Goal: Task Accomplishment & Management: Manage account settings

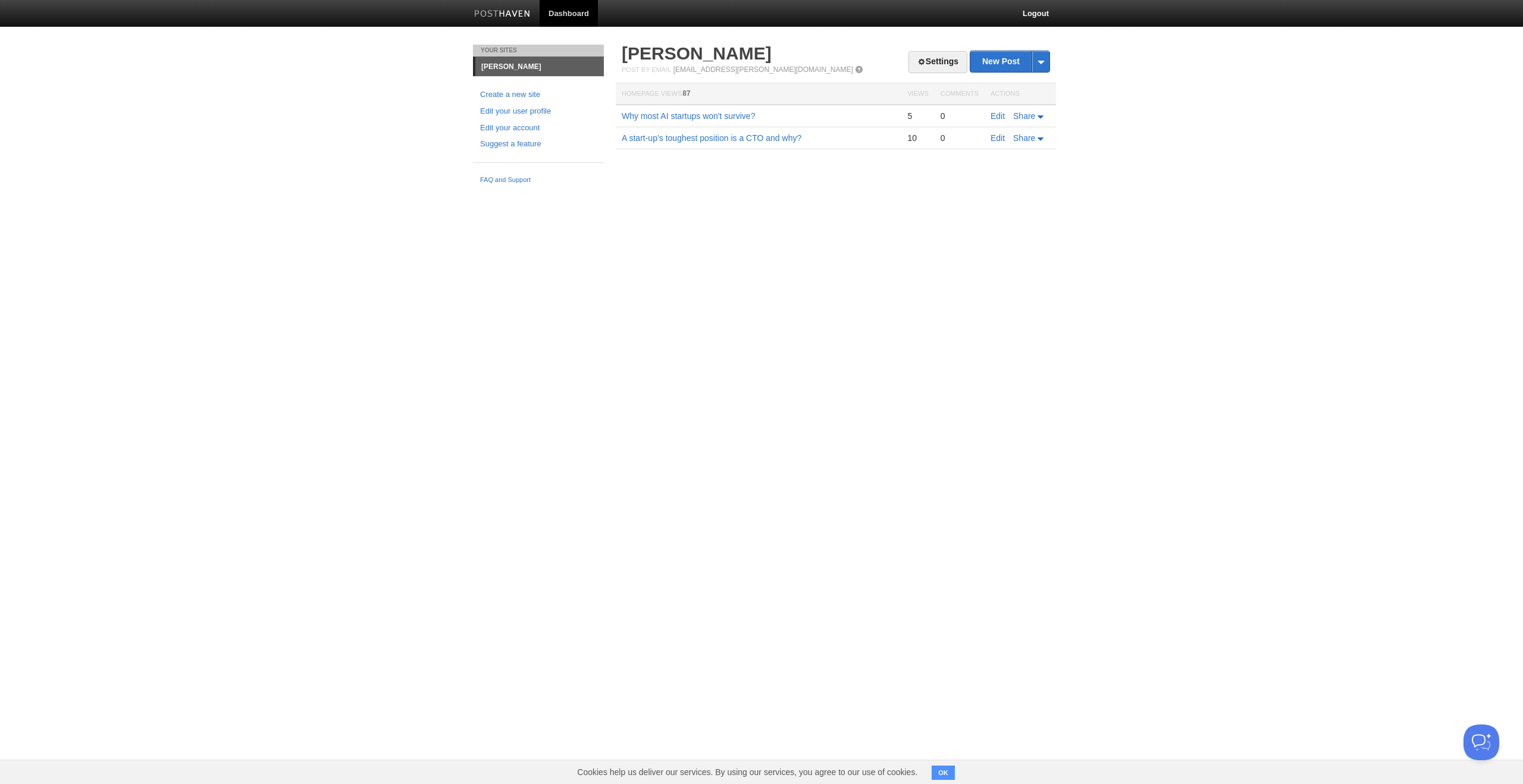
click at [945, 190] on html "Dashboard Logout Updated site × Updated site × Updated site × Service added. × …" at bounding box center [762, 95] width 1523 height 190
click at [855, 66] on span at bounding box center [859, 70] width 9 height 9
click at [807, 115] on link "Learning Capitalism - How AI is separating thinkers from followers" at bounding box center [743, 116] width 243 height 9
click at [1002, 115] on link "Edit" at bounding box center [998, 116] width 15 height 9
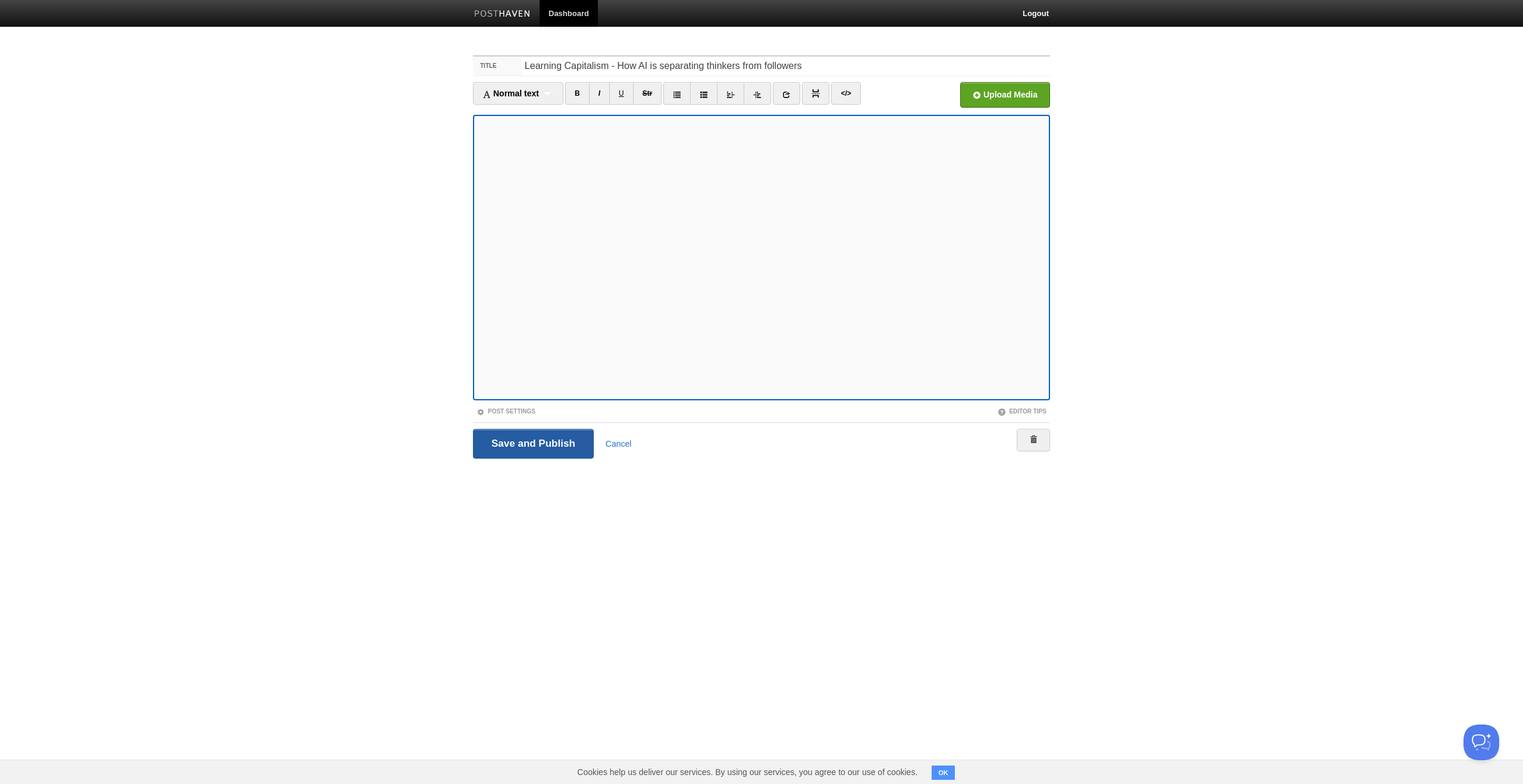
click at [521, 443] on input "Save and Publish" at bounding box center [533, 443] width 121 height 30
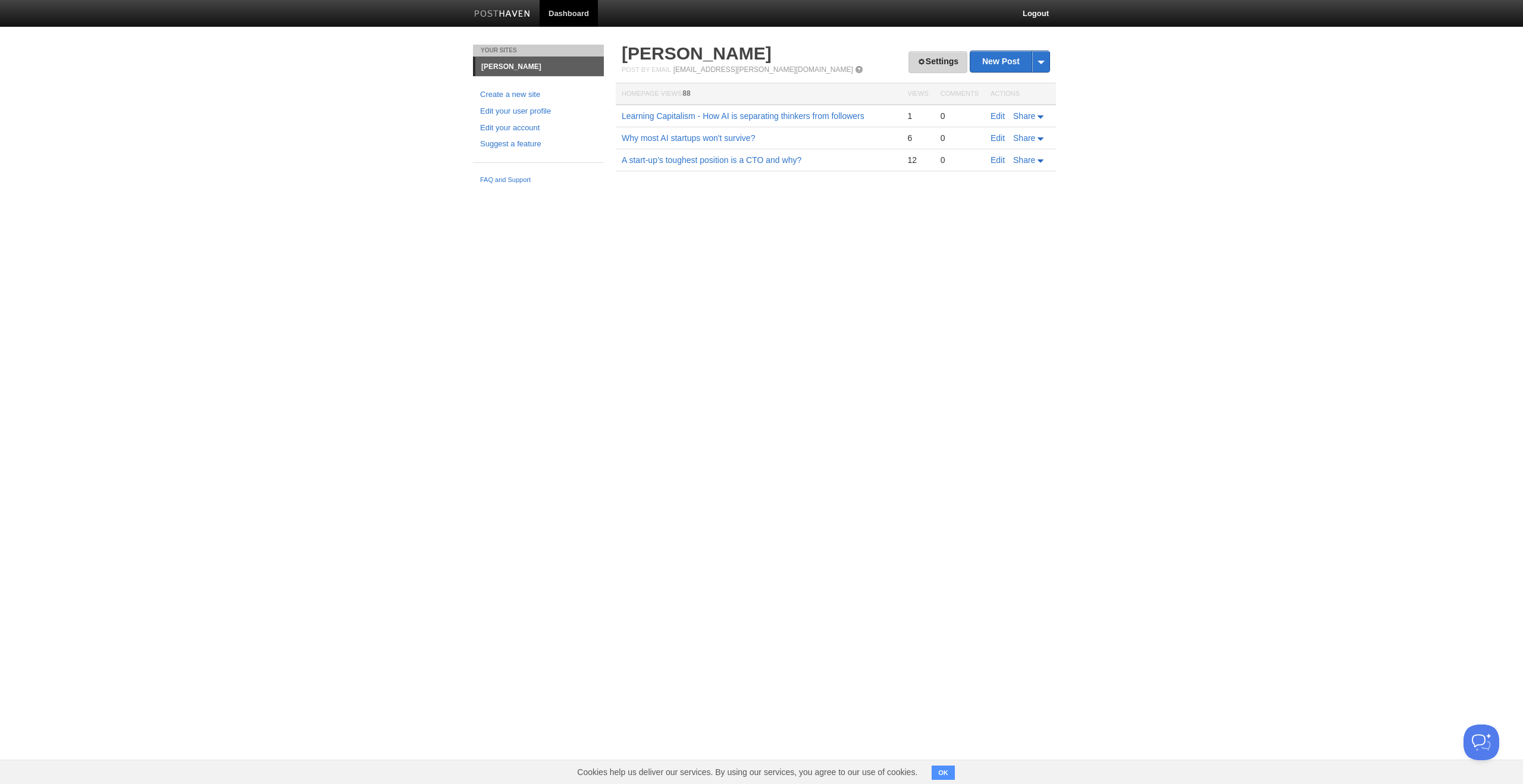
click at [936, 66] on link "Settings" at bounding box center [937, 62] width 59 height 22
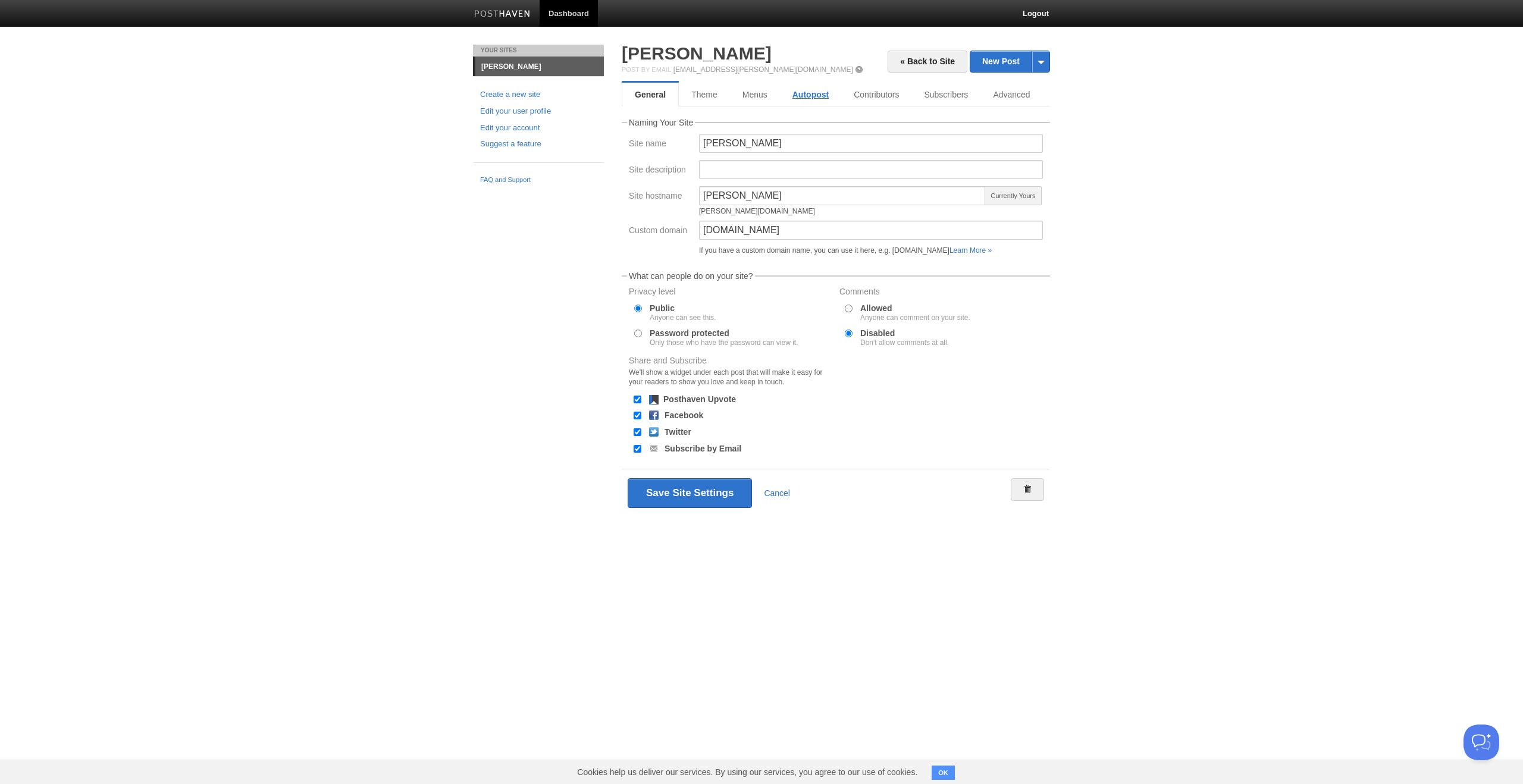
click at [807, 92] on link "Autopost" at bounding box center [811, 95] width 61 height 24
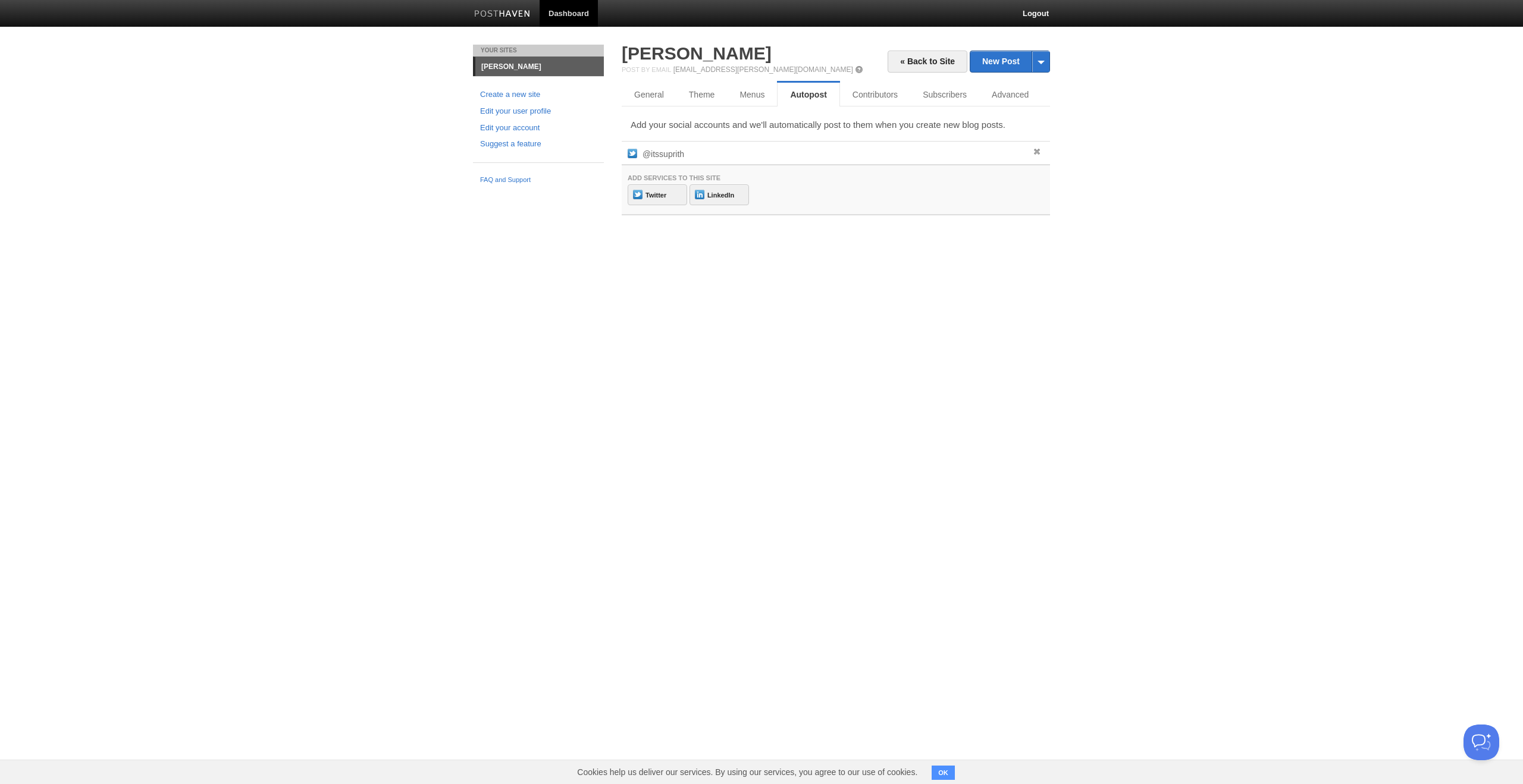
drag, startPoint x: 731, startPoint y: 347, endPoint x: 770, endPoint y: 230, distance: 123.3
click at [730, 239] on html "Dashboard Logout Post saved × Your Sites [PERSON_NAME] Create a new site Edit y…" at bounding box center [762, 119] width 1523 height 239
click at [646, 100] on link "General" at bounding box center [649, 95] width 56 height 24
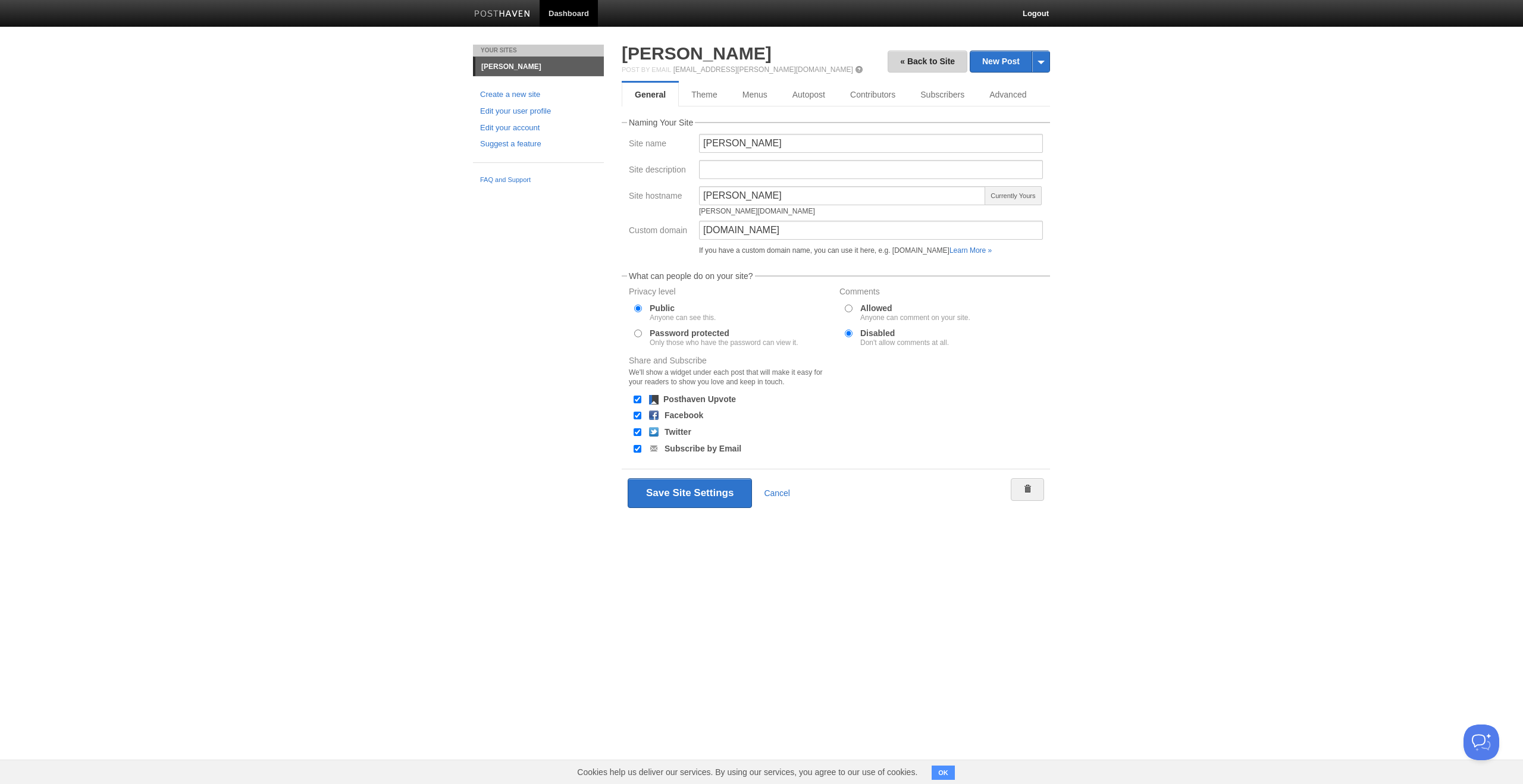
click at [937, 61] on link "« Back to Site" at bounding box center [927, 61] width 80 height 22
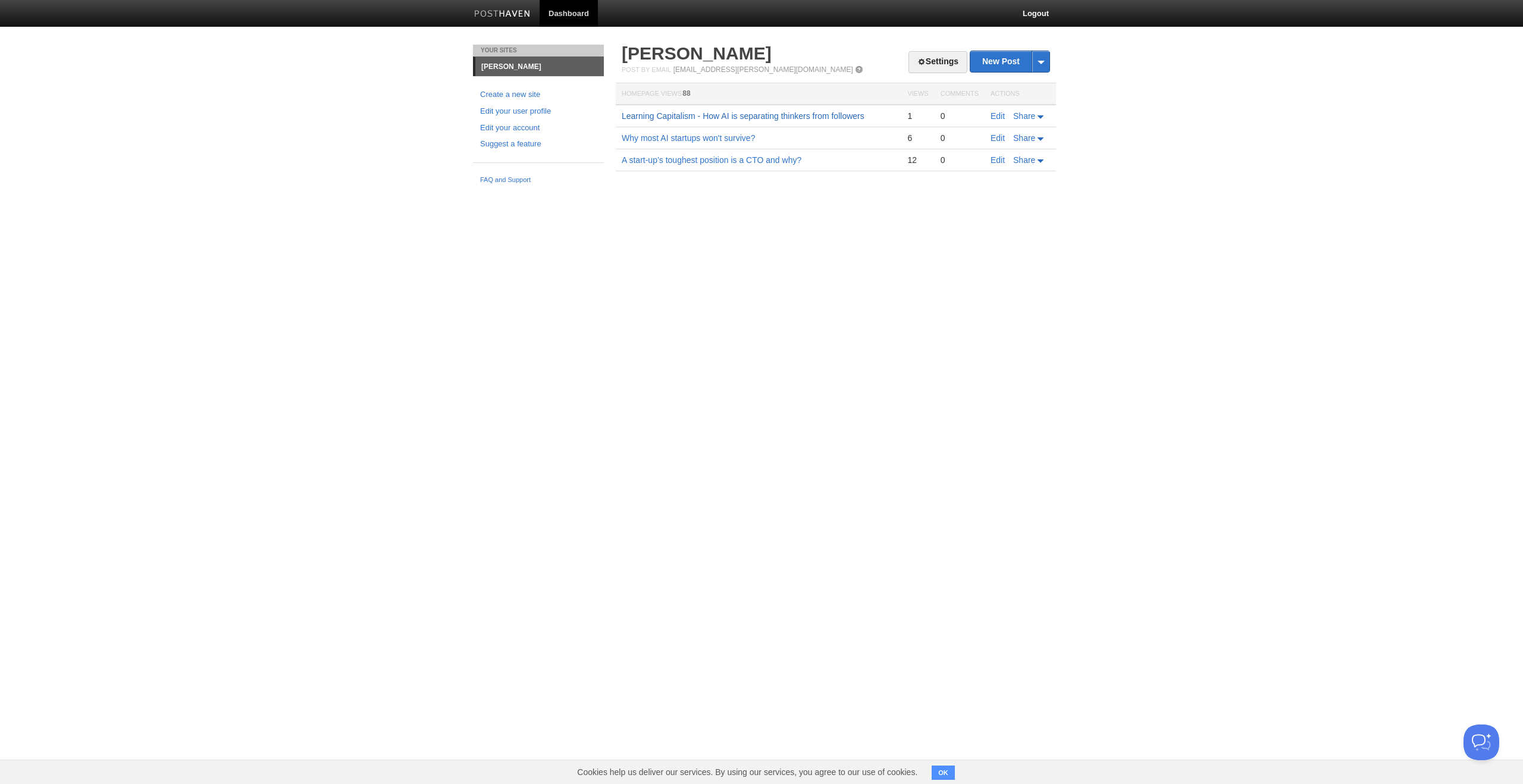
click at [856, 115] on link "Learning Capitalism - How AI is separating thinkers from followers" at bounding box center [743, 116] width 243 height 9
click at [918, 64] on span at bounding box center [922, 62] width 9 height 9
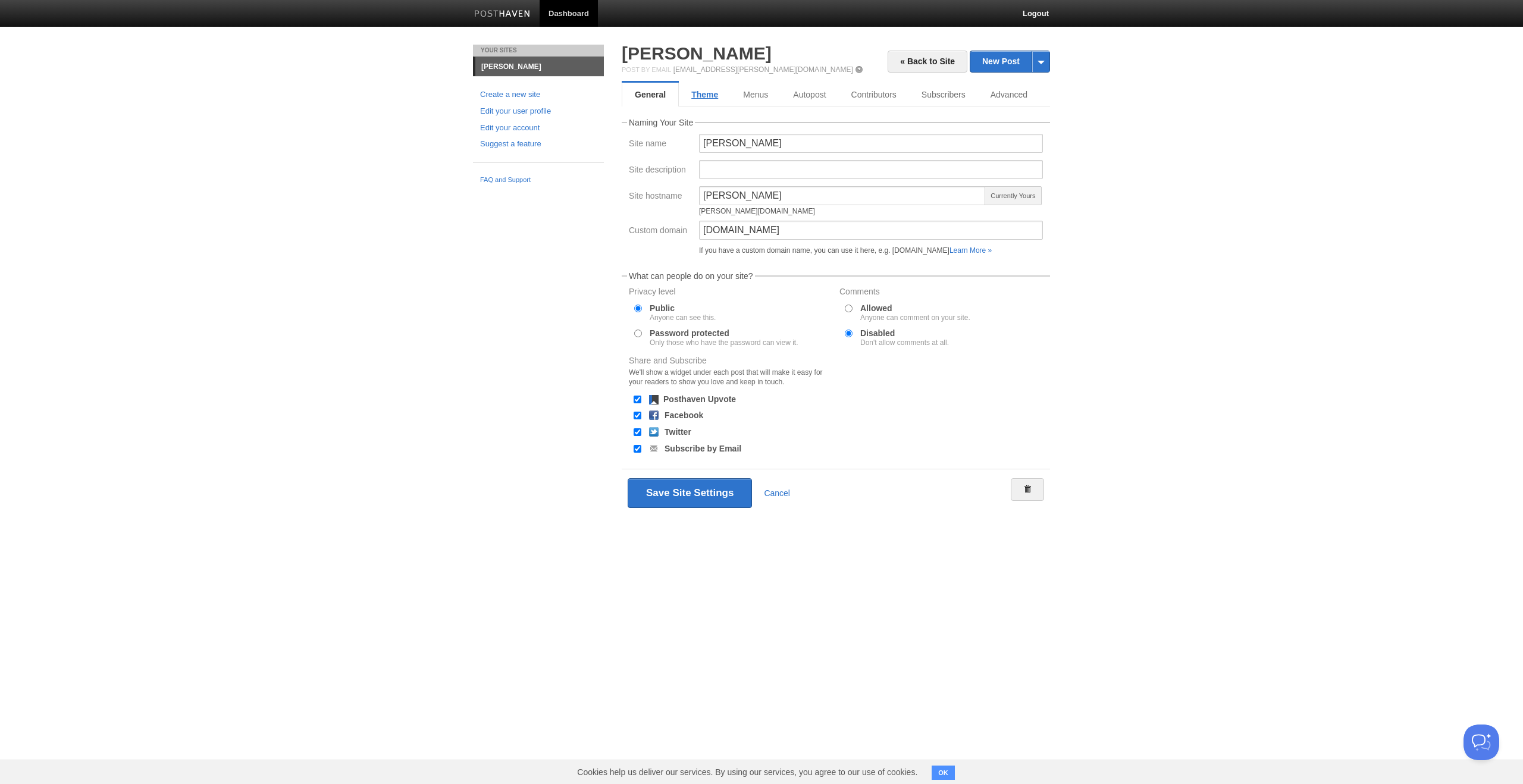
click at [688, 93] on link "Theme" at bounding box center [704, 95] width 52 height 24
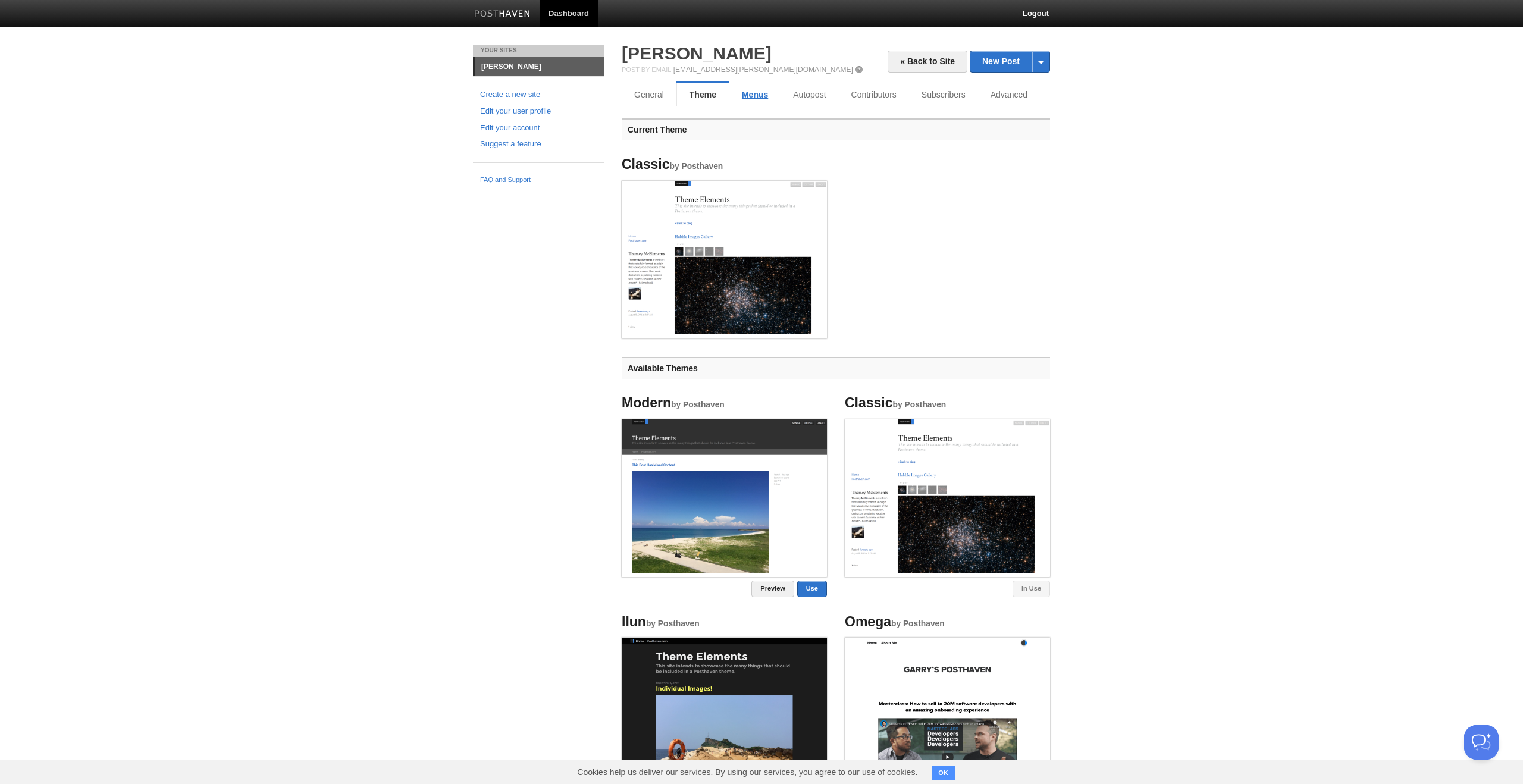
click at [767, 92] on link "Menus" at bounding box center [755, 95] width 51 height 24
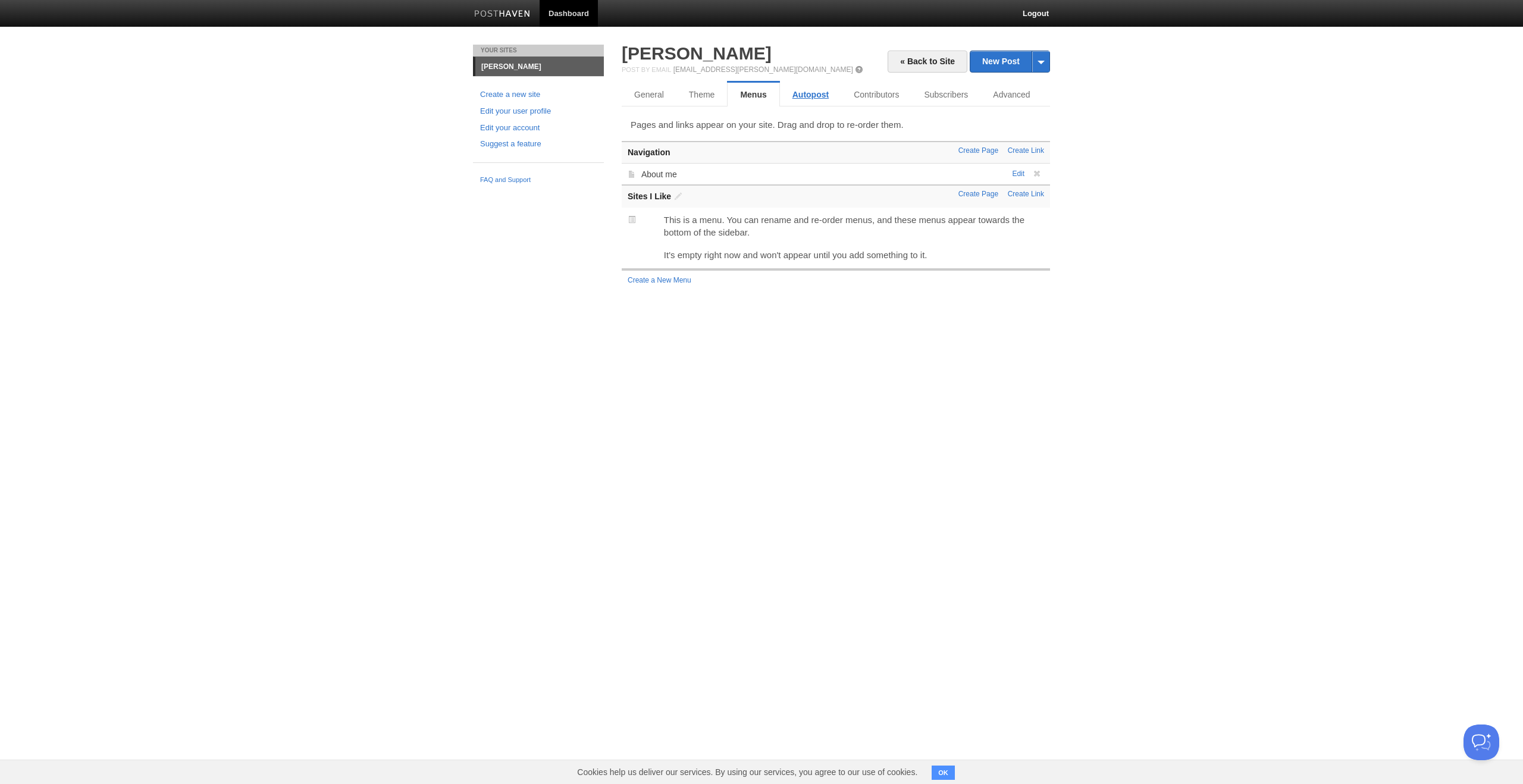
click at [810, 94] on link "Autopost" at bounding box center [811, 95] width 61 height 24
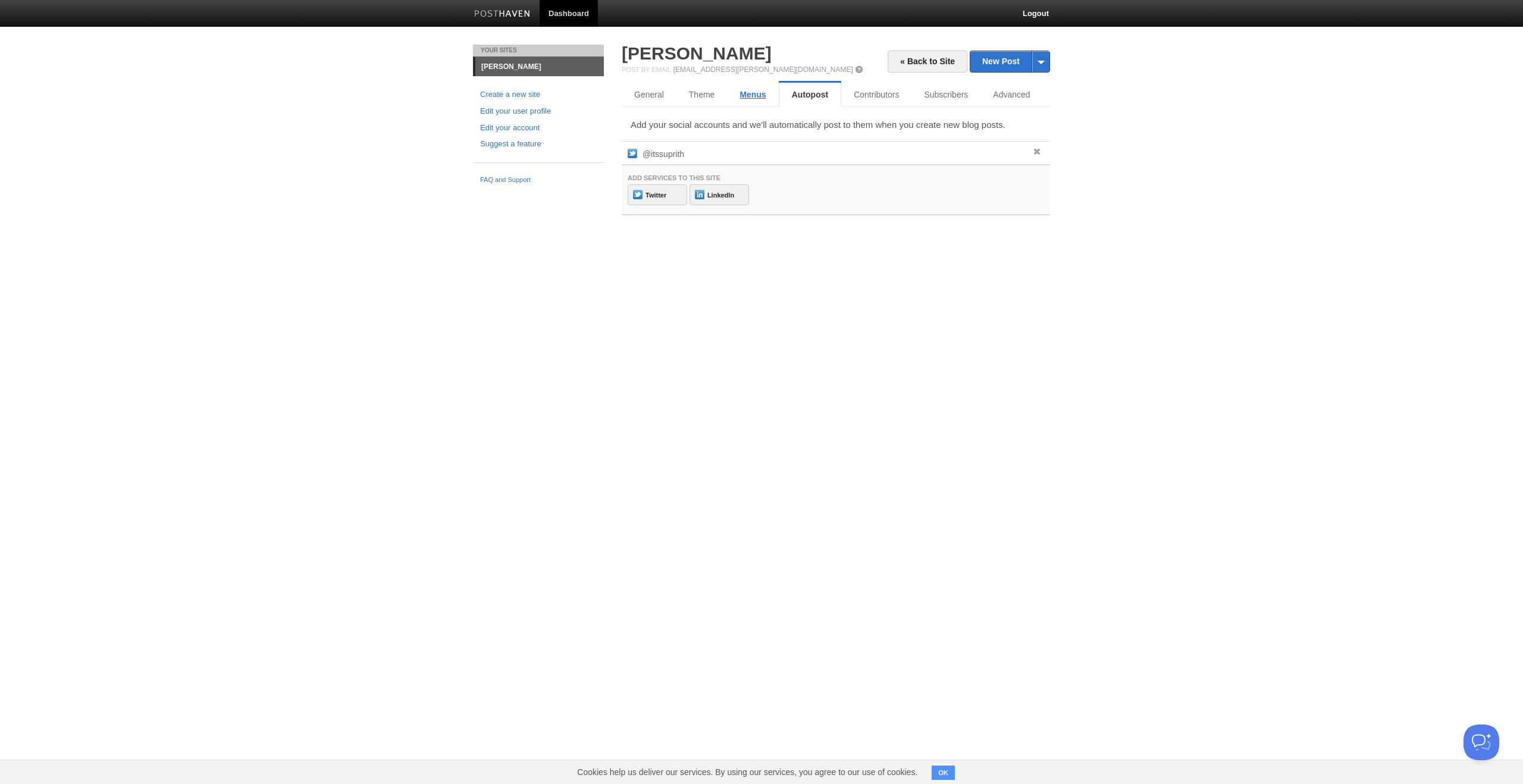
click at [734, 97] on link "Menus" at bounding box center [752, 95] width 51 height 24
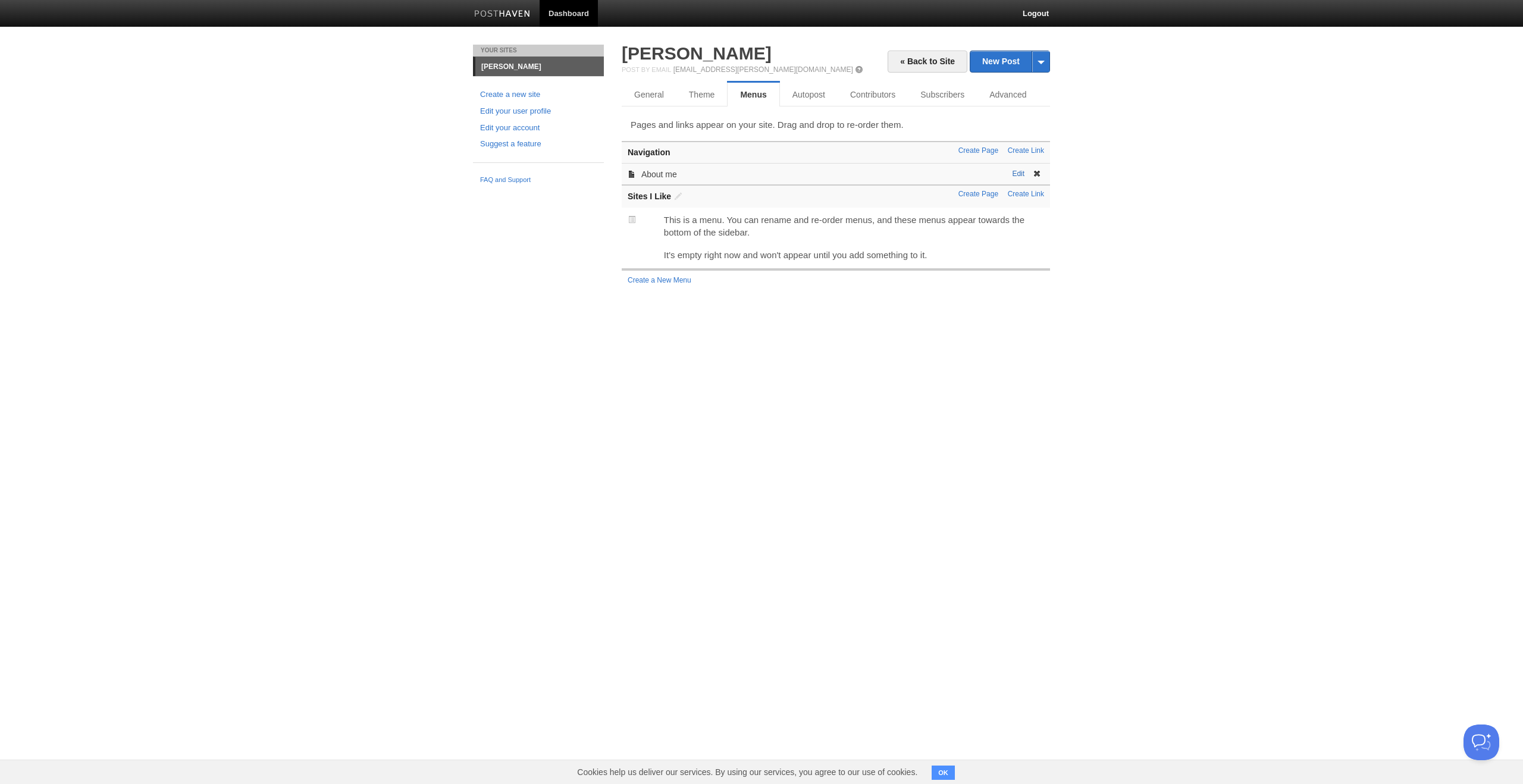
click at [1016, 175] on link "Edit" at bounding box center [1018, 173] width 13 height 9
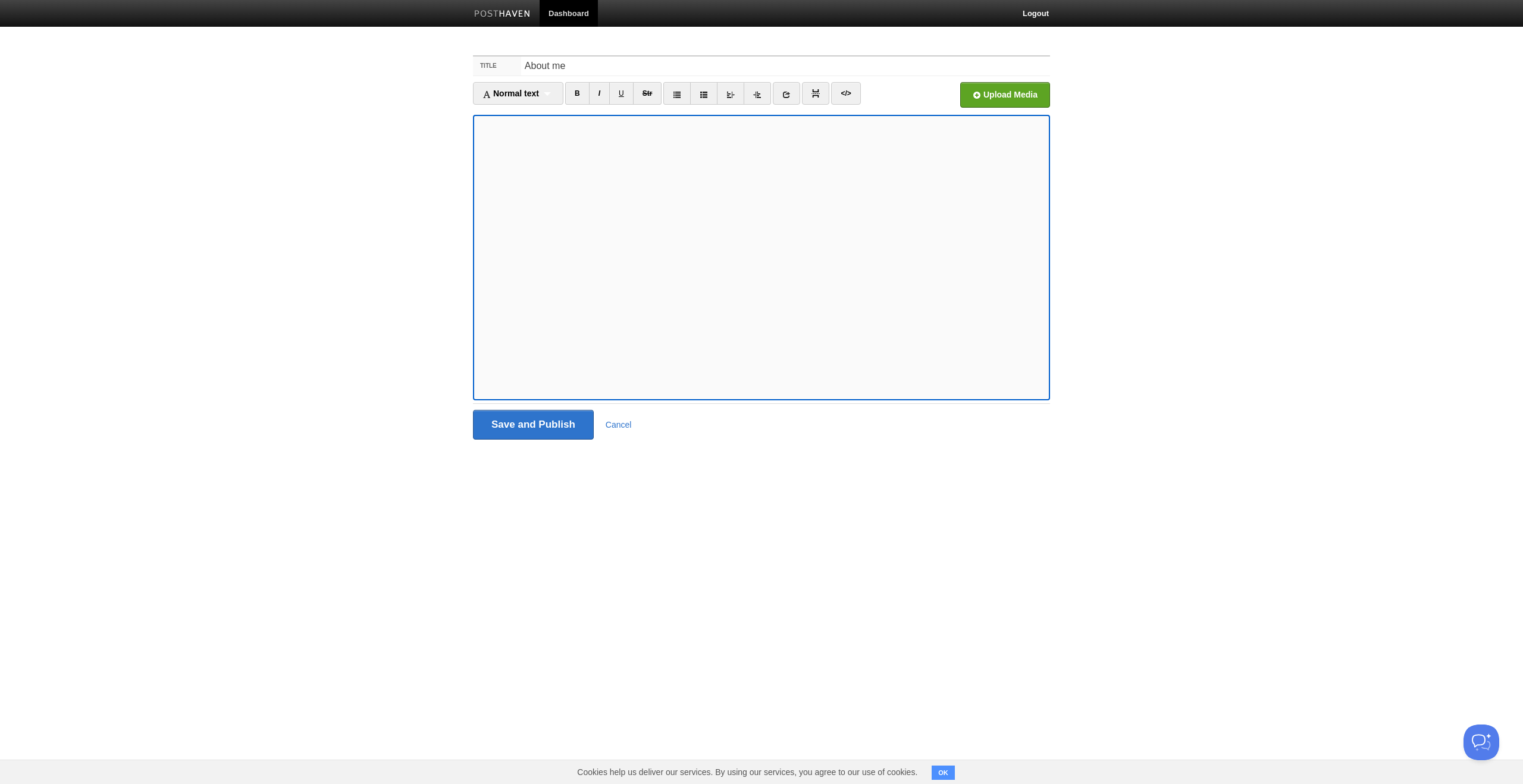
click at [477, 226] on iframe at bounding box center [761, 258] width 577 height 285
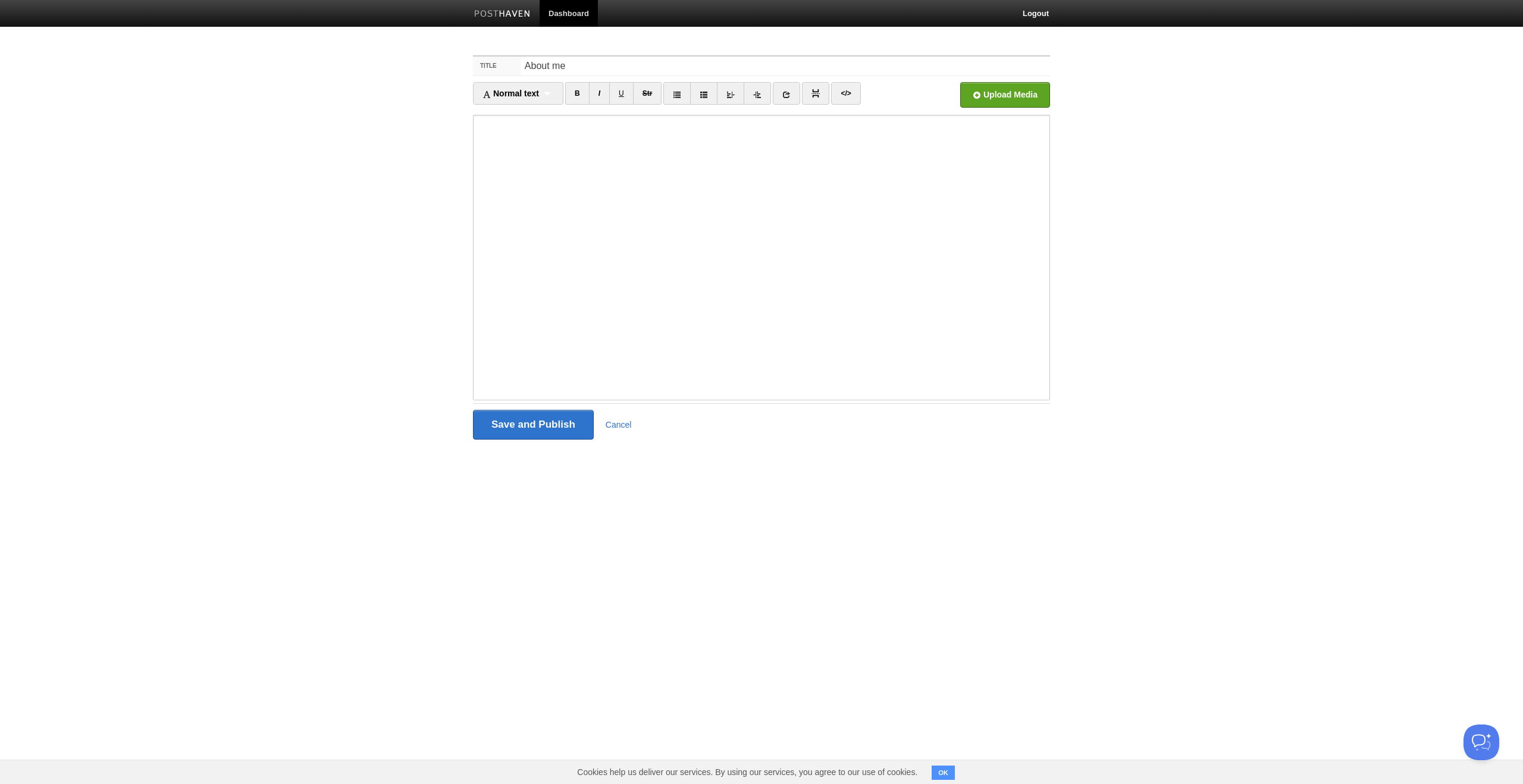
click at [476, 224] on iframe at bounding box center [761, 258] width 577 height 285
click at [542, 425] on input "Save and Publish" at bounding box center [533, 424] width 121 height 30
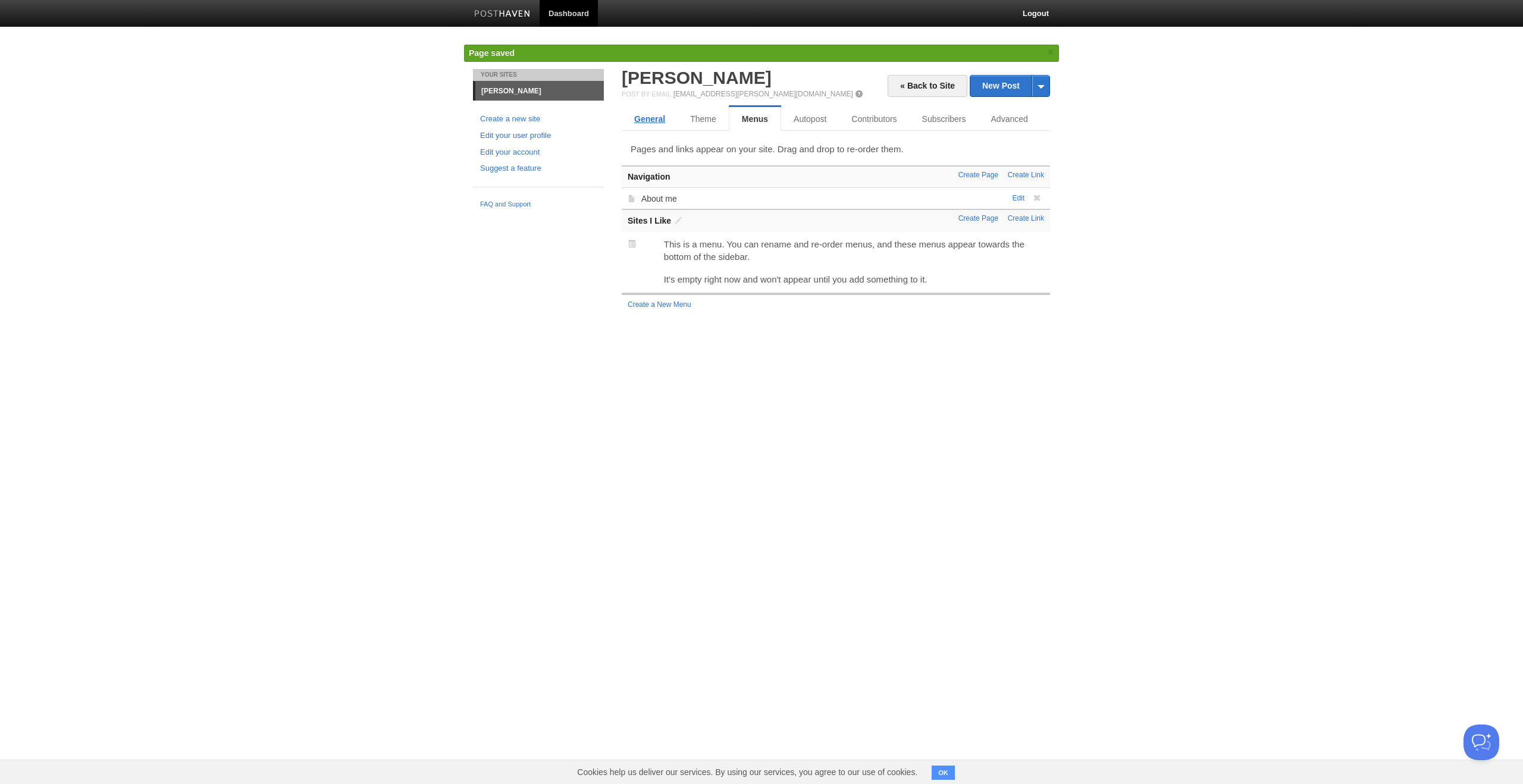
click at [654, 122] on link "General" at bounding box center [649, 119] width 56 height 24
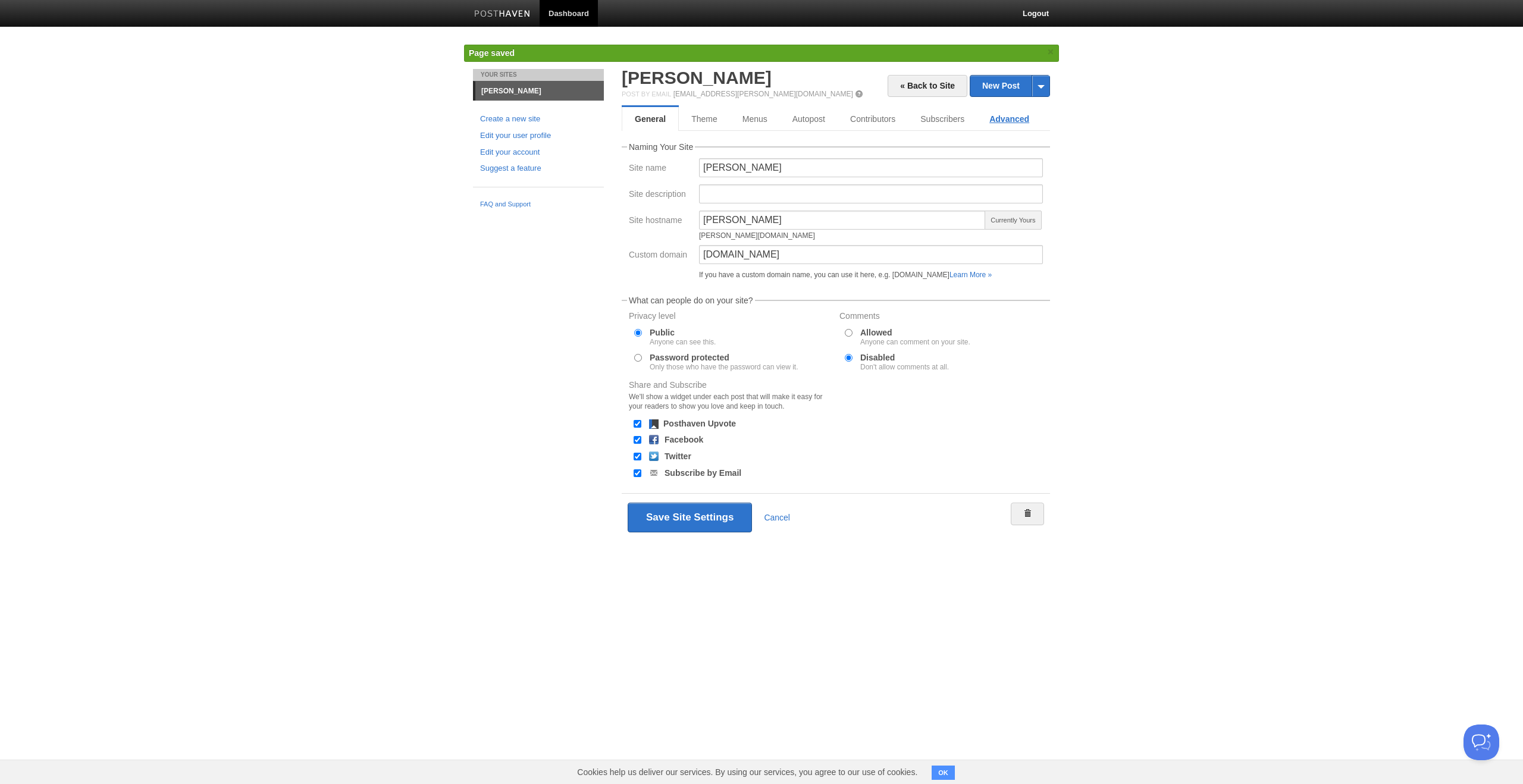
click at [1012, 122] on link "Advanced" at bounding box center [1009, 119] width 65 height 24
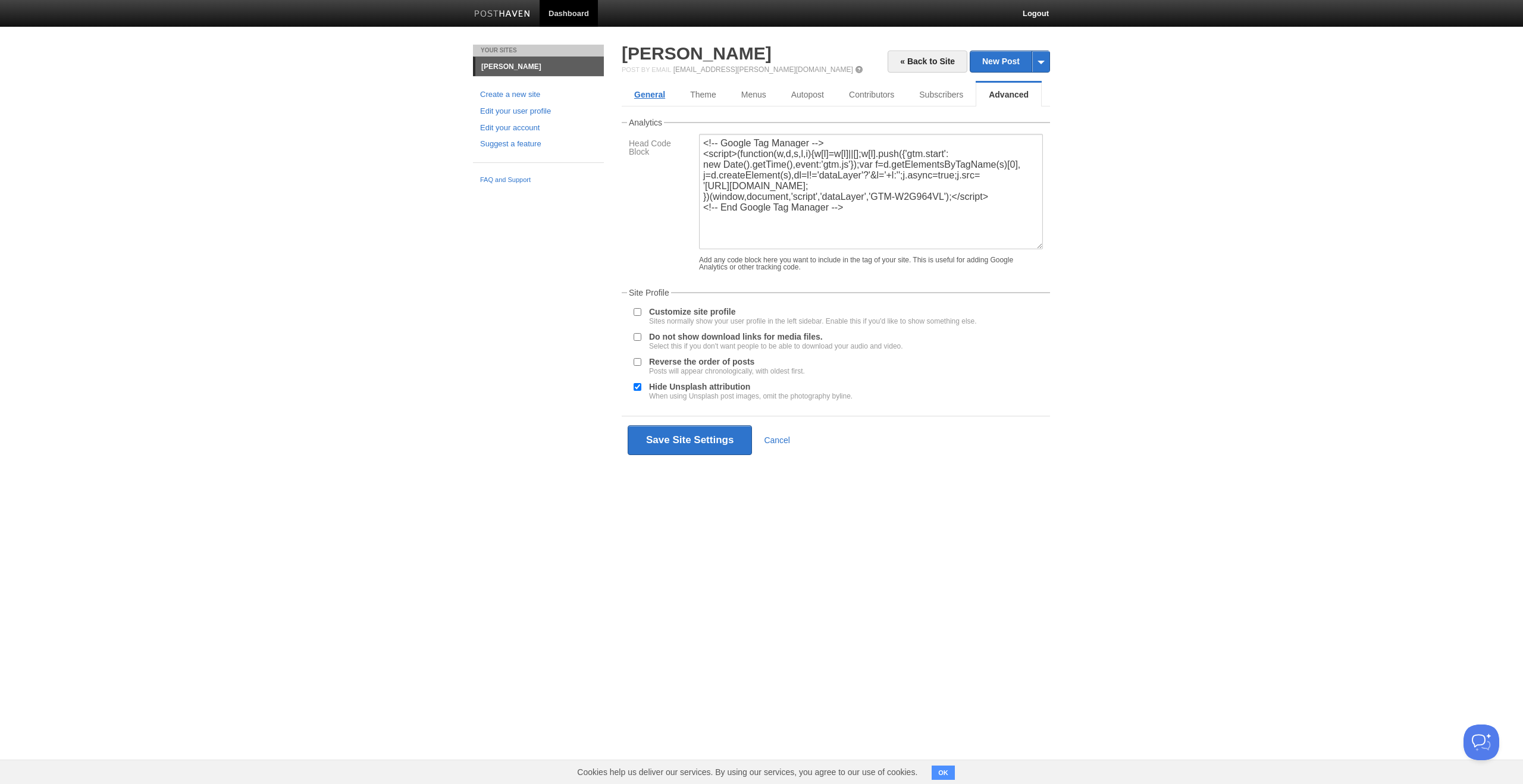
click at [647, 92] on link "General" at bounding box center [649, 95] width 56 height 24
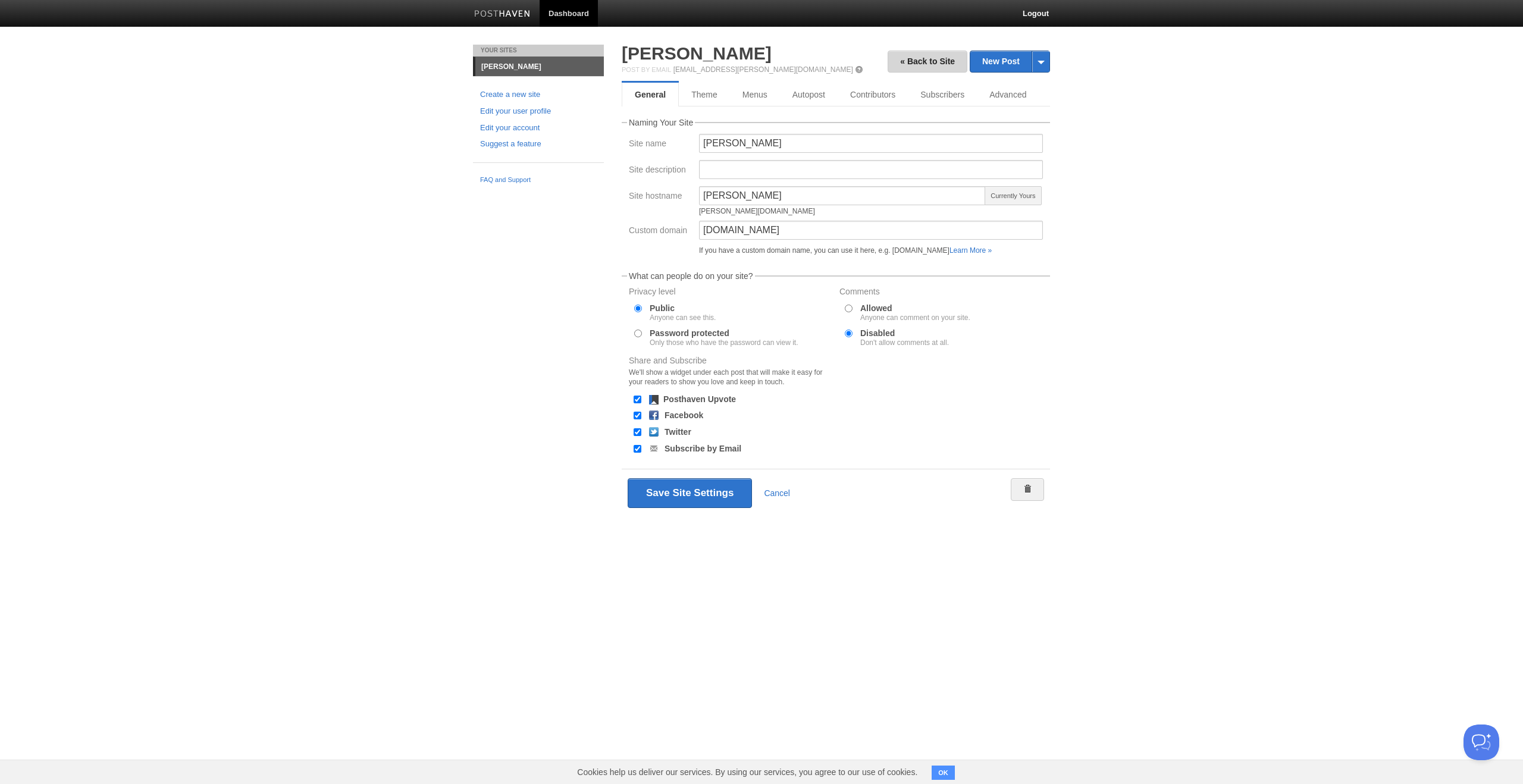
click at [914, 57] on link "« Back to Site" at bounding box center [927, 61] width 80 height 22
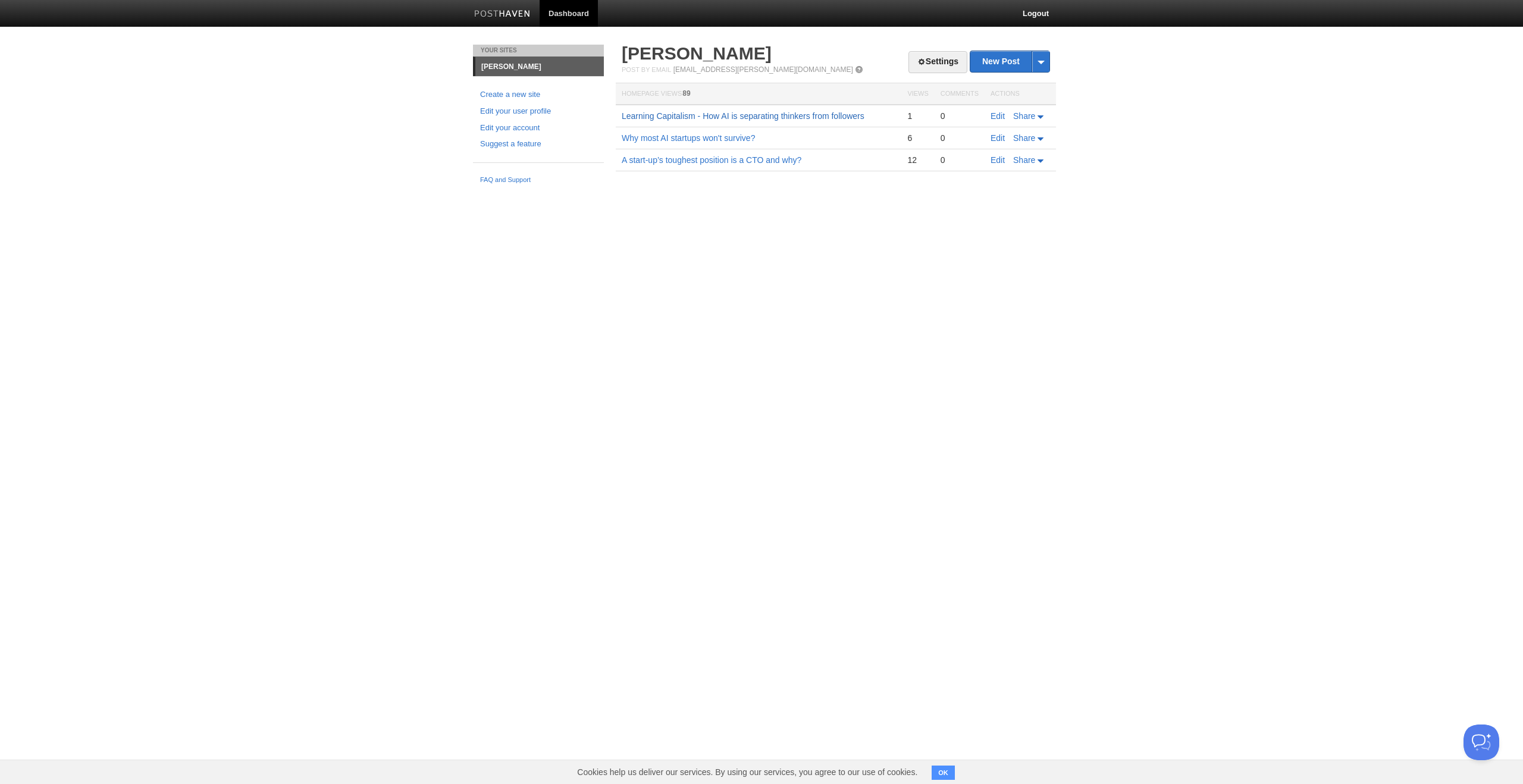
click at [787, 115] on link "Learning Capitalism - How AI is separating thinkers from followers" at bounding box center [743, 116] width 243 height 9
click at [918, 58] on span at bounding box center [922, 62] width 9 height 9
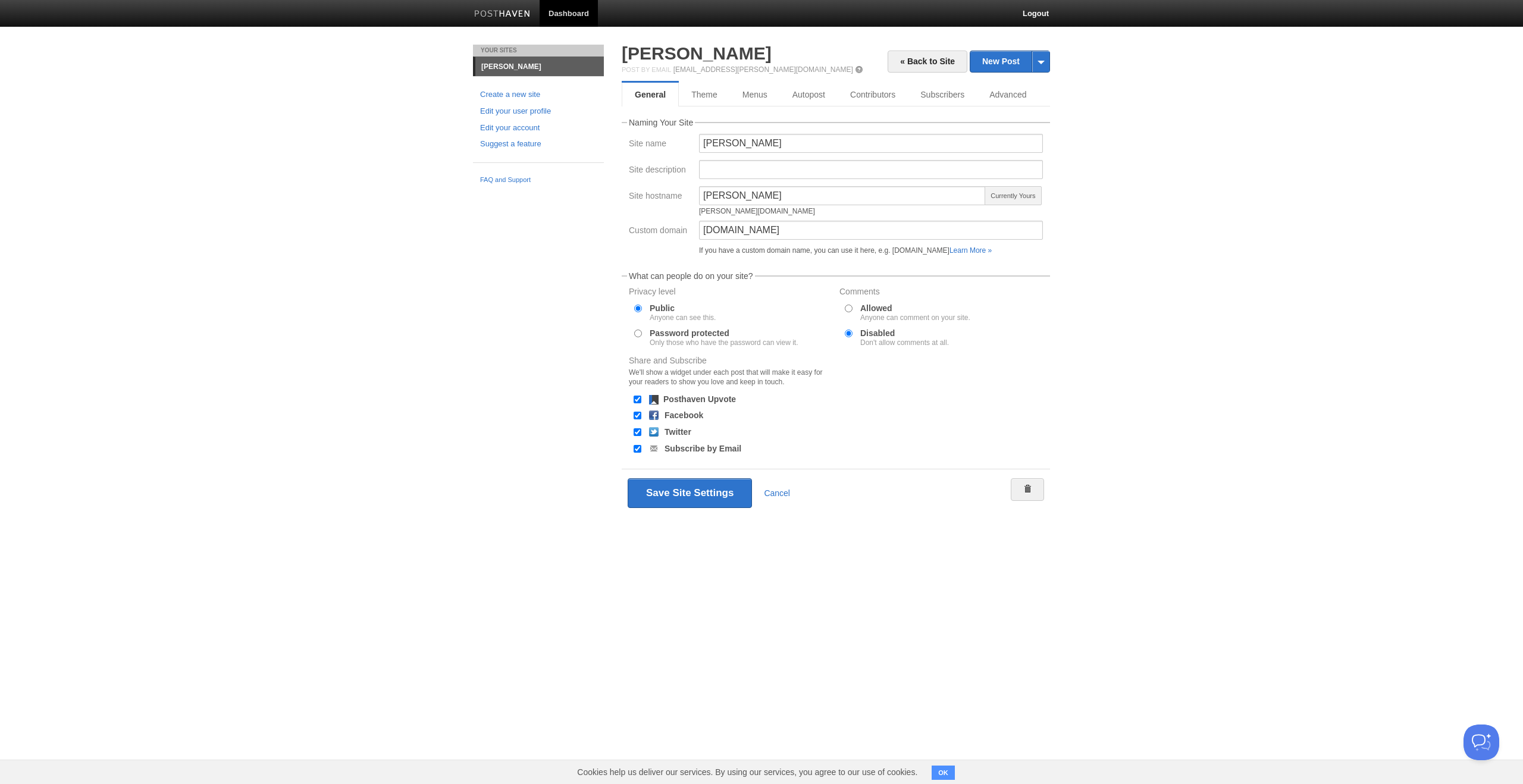
click at [855, 71] on span at bounding box center [859, 70] width 9 height 9
click at [500, 64] on link "[PERSON_NAME]" at bounding box center [540, 66] width 129 height 19
click at [509, 64] on link "[PERSON_NAME]" at bounding box center [540, 66] width 129 height 19
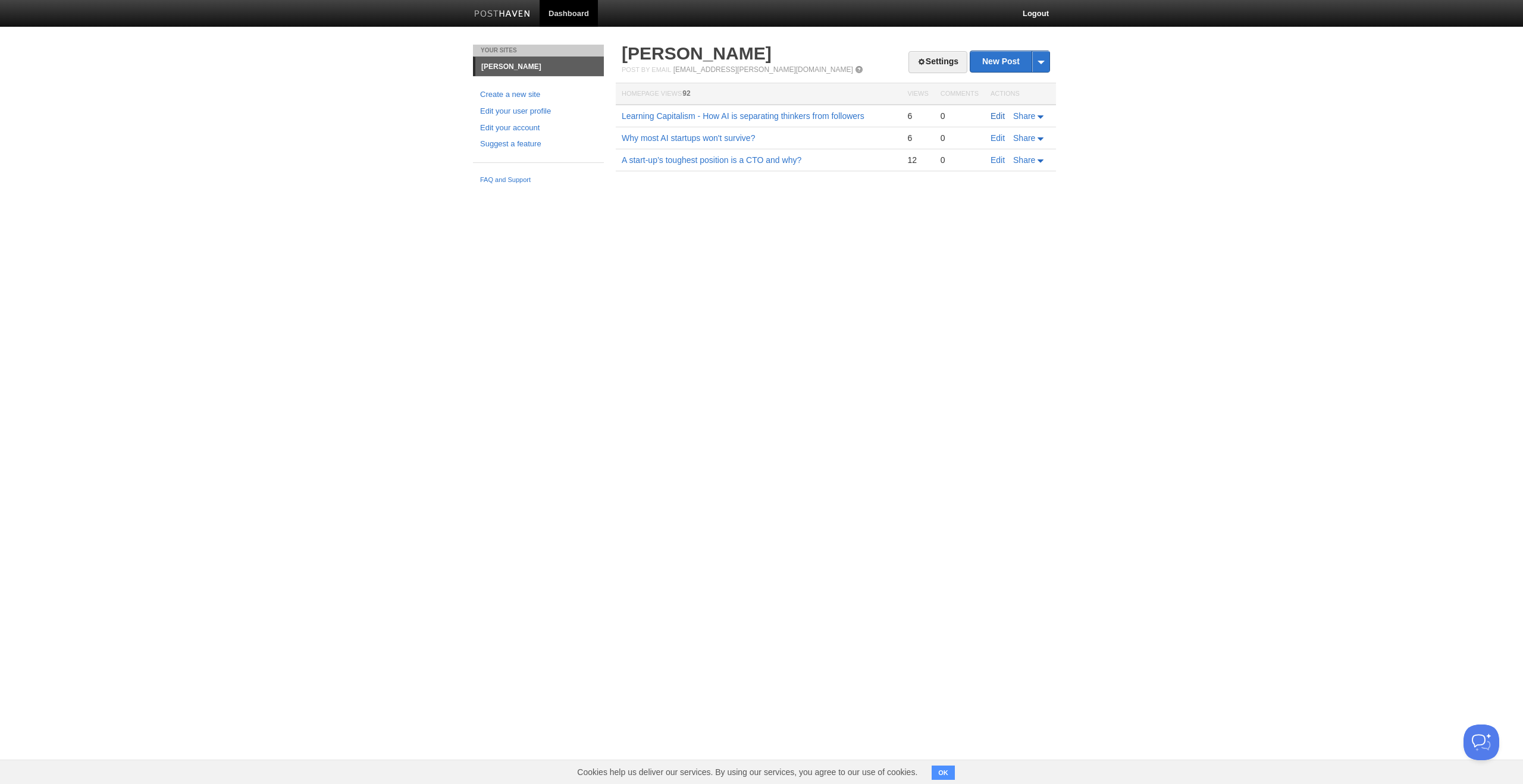
click at [1001, 115] on link "Edit" at bounding box center [998, 116] width 15 height 9
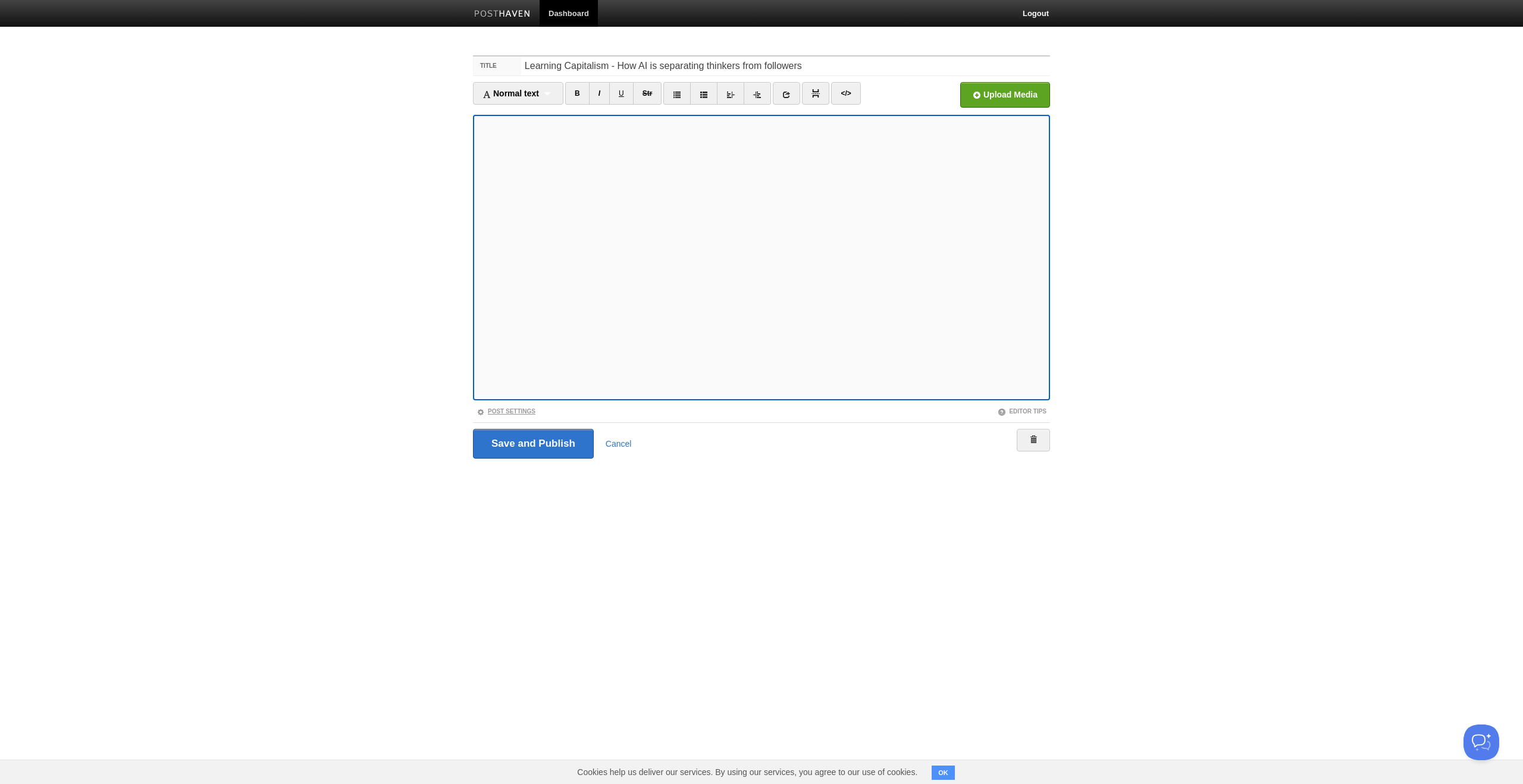
click at [521, 410] on link "Post Settings" at bounding box center [506, 412] width 59 height 7
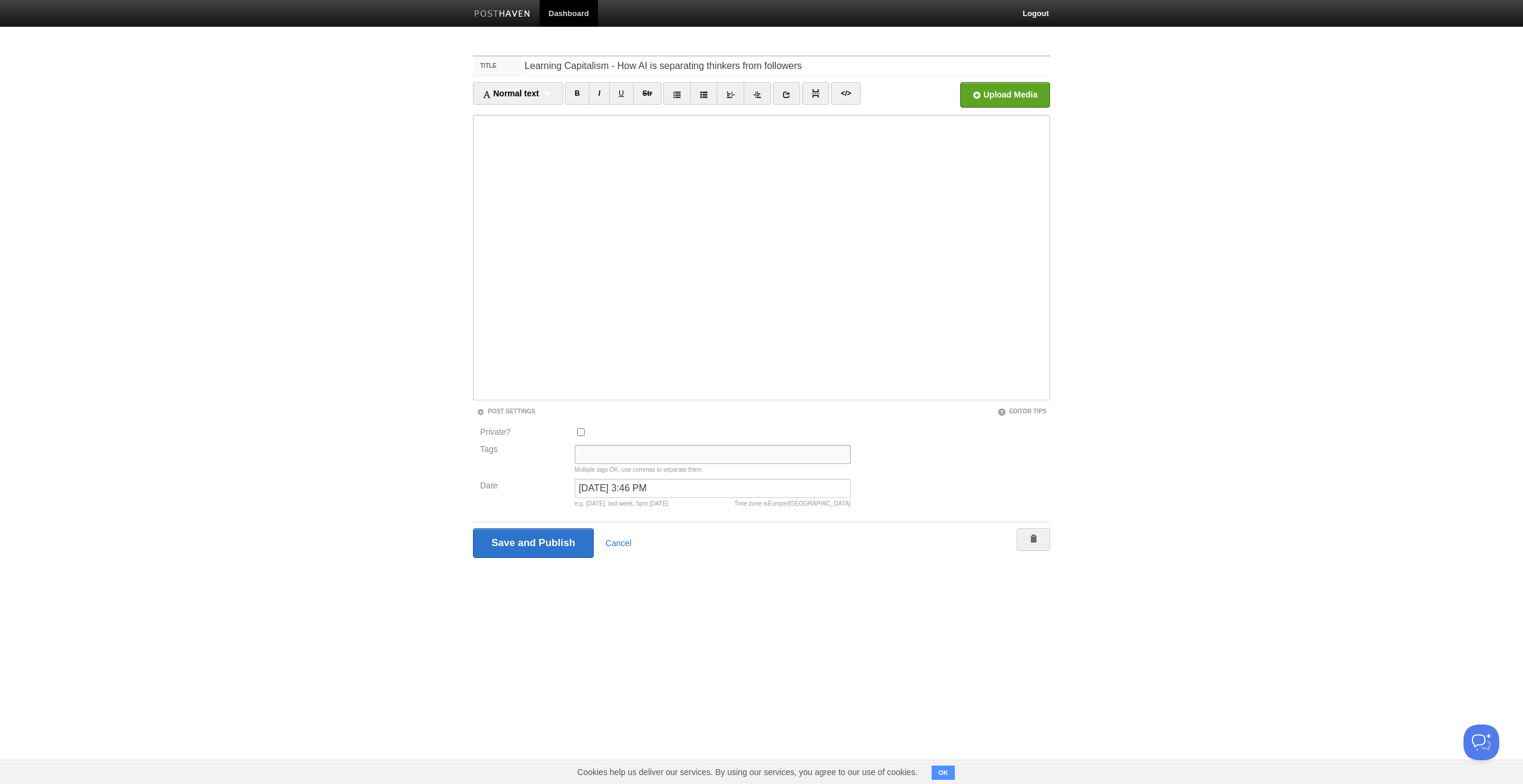
click at [601, 452] on input "Tags" at bounding box center [713, 454] width 276 height 19
type input "AI"
click at [538, 540] on input "Save and Publish" at bounding box center [533, 543] width 121 height 30
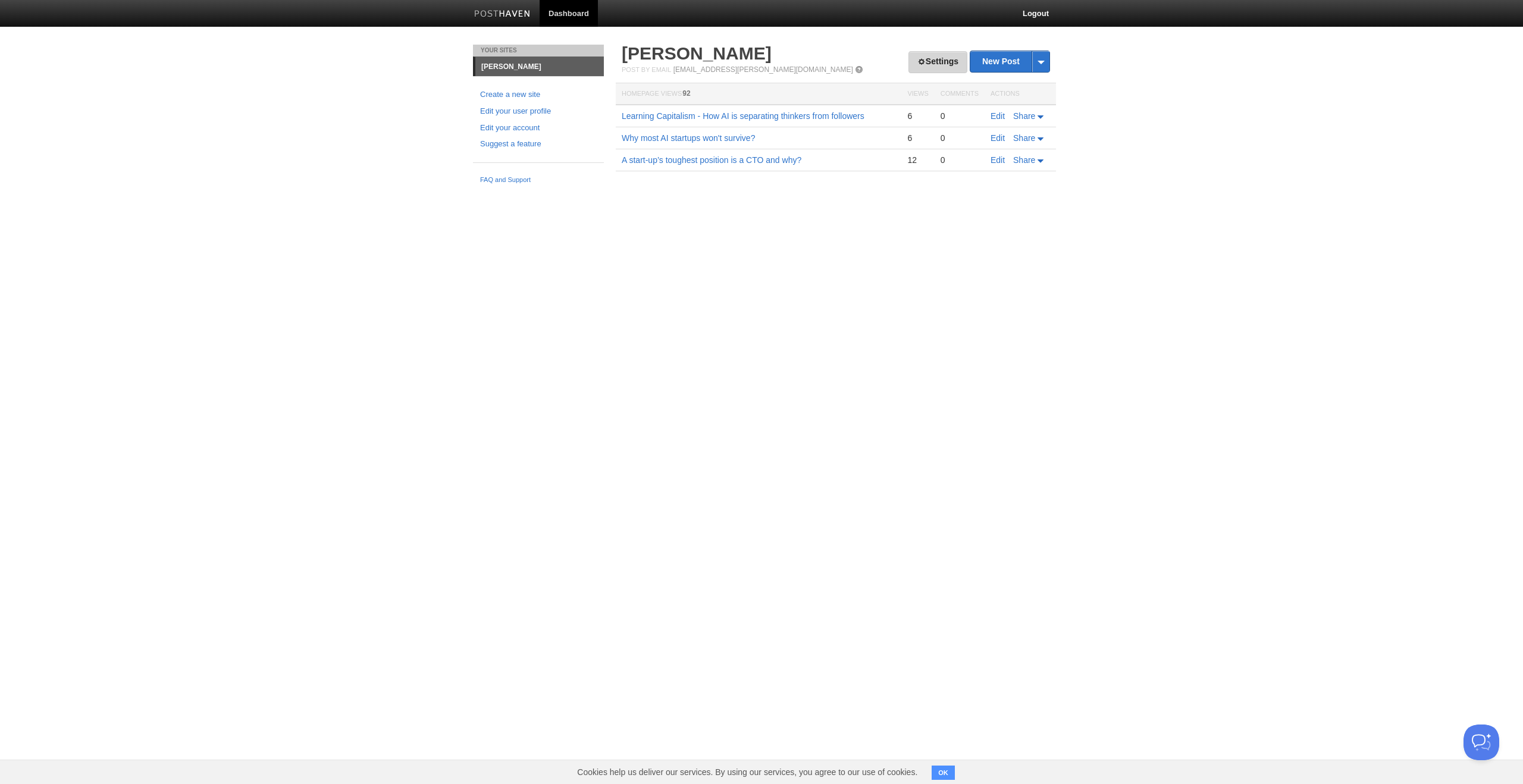
click at [920, 58] on link "Settings" at bounding box center [937, 62] width 59 height 22
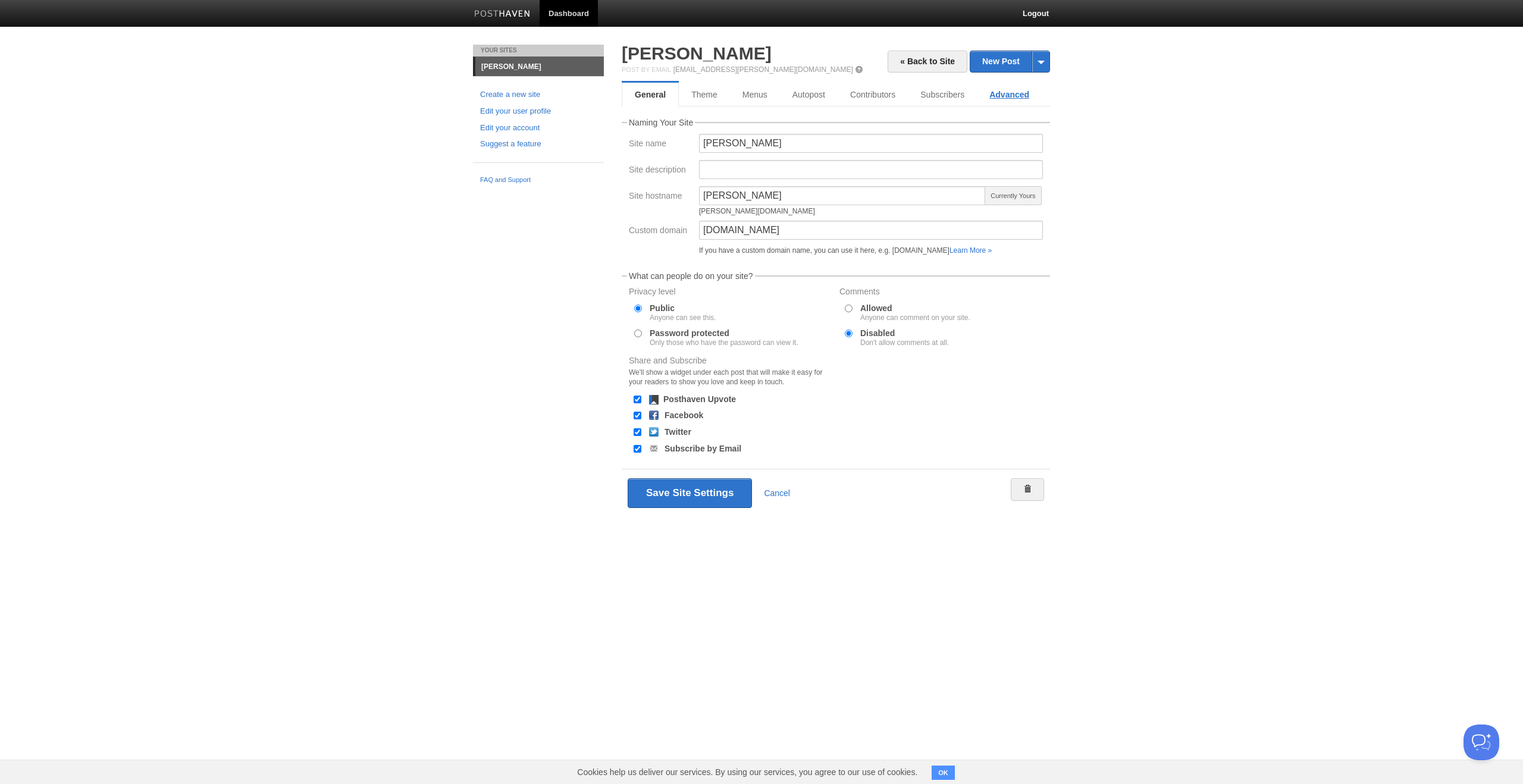
click at [1002, 94] on link "Advanced" at bounding box center [1009, 95] width 65 height 24
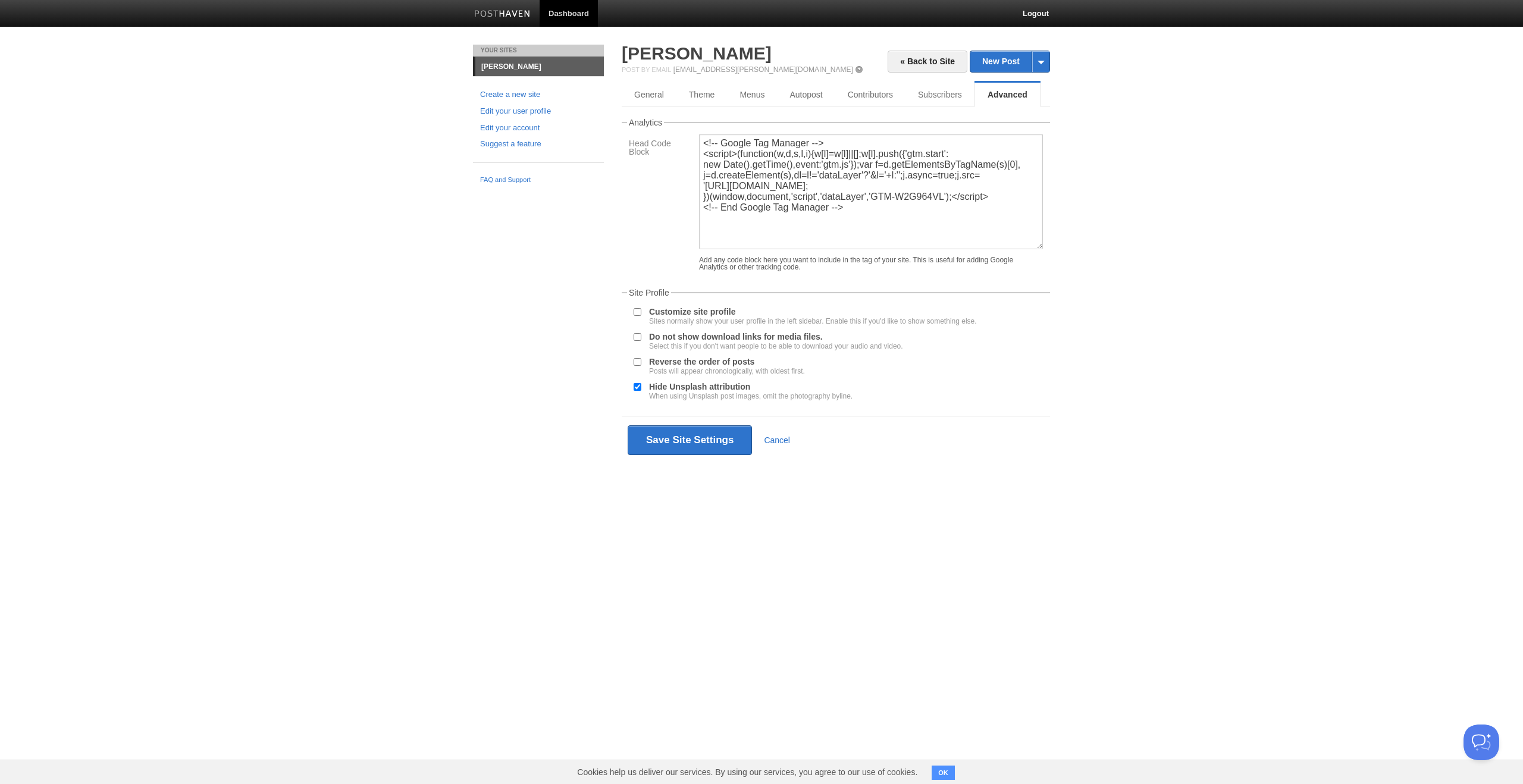
click at [698, 311] on label "Customize site profile Sites normally show your user profile in the left sideba…" at bounding box center [813, 316] width 328 height 17
click at [641, 311] on input "Customize site profile Sites normally show your user profile in the left sideba…" at bounding box center [637, 312] width 8 height 8
checkbox input "true"
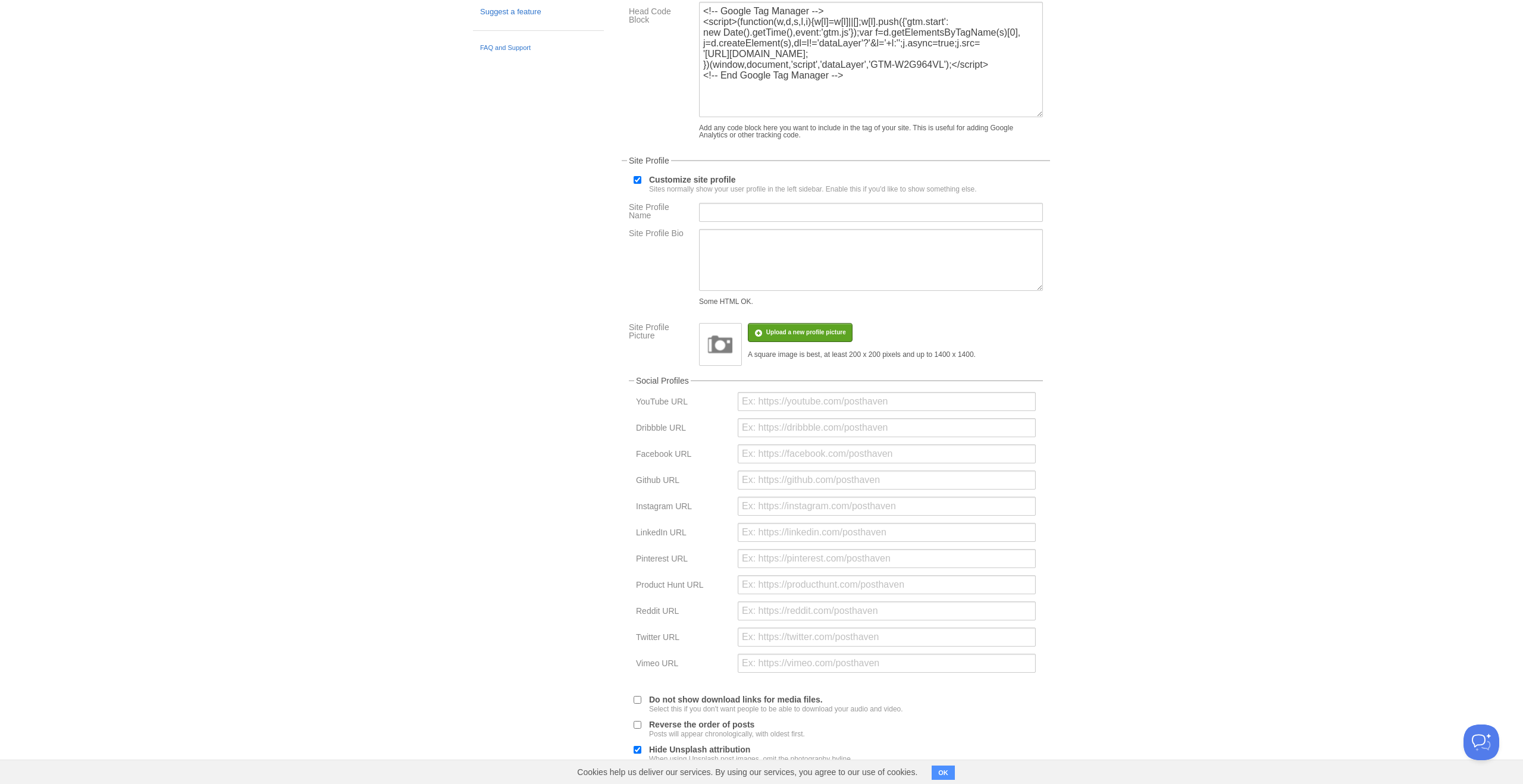
scroll to position [131, 0]
click at [750, 204] on input "Site Profile Name" at bounding box center [871, 212] width 344 height 19
type input "[PERSON_NAME]"
type textarea "S"
click at [767, 643] on input "url" at bounding box center [886, 637] width 298 height 19
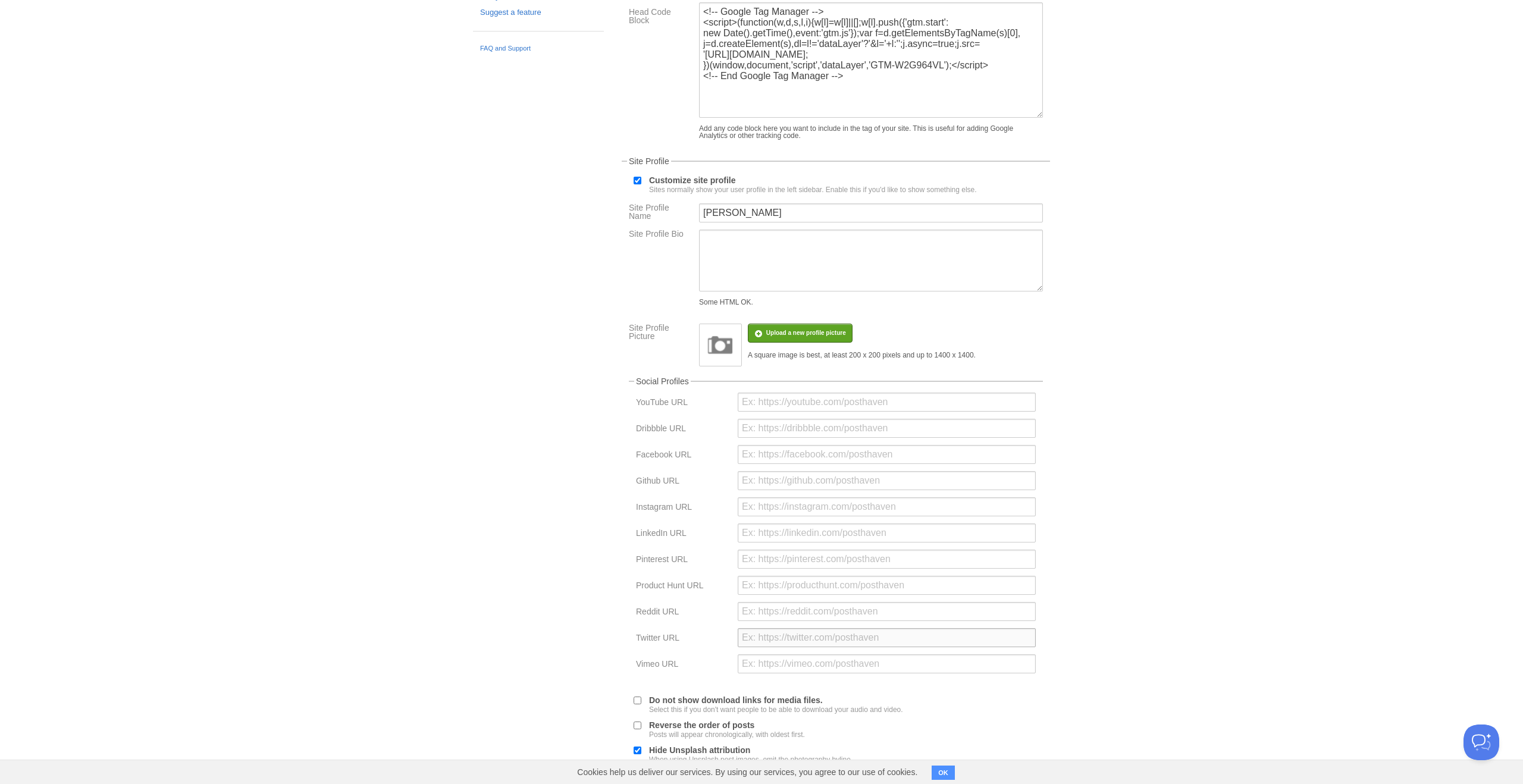
paste input "https://x.com/itssuprith"
type input "https://x.com/itssuprith"
click at [752, 535] on input "url" at bounding box center [886, 533] width 298 height 19
paste input "https://www.linkedin.com/in/suprithreddy/"
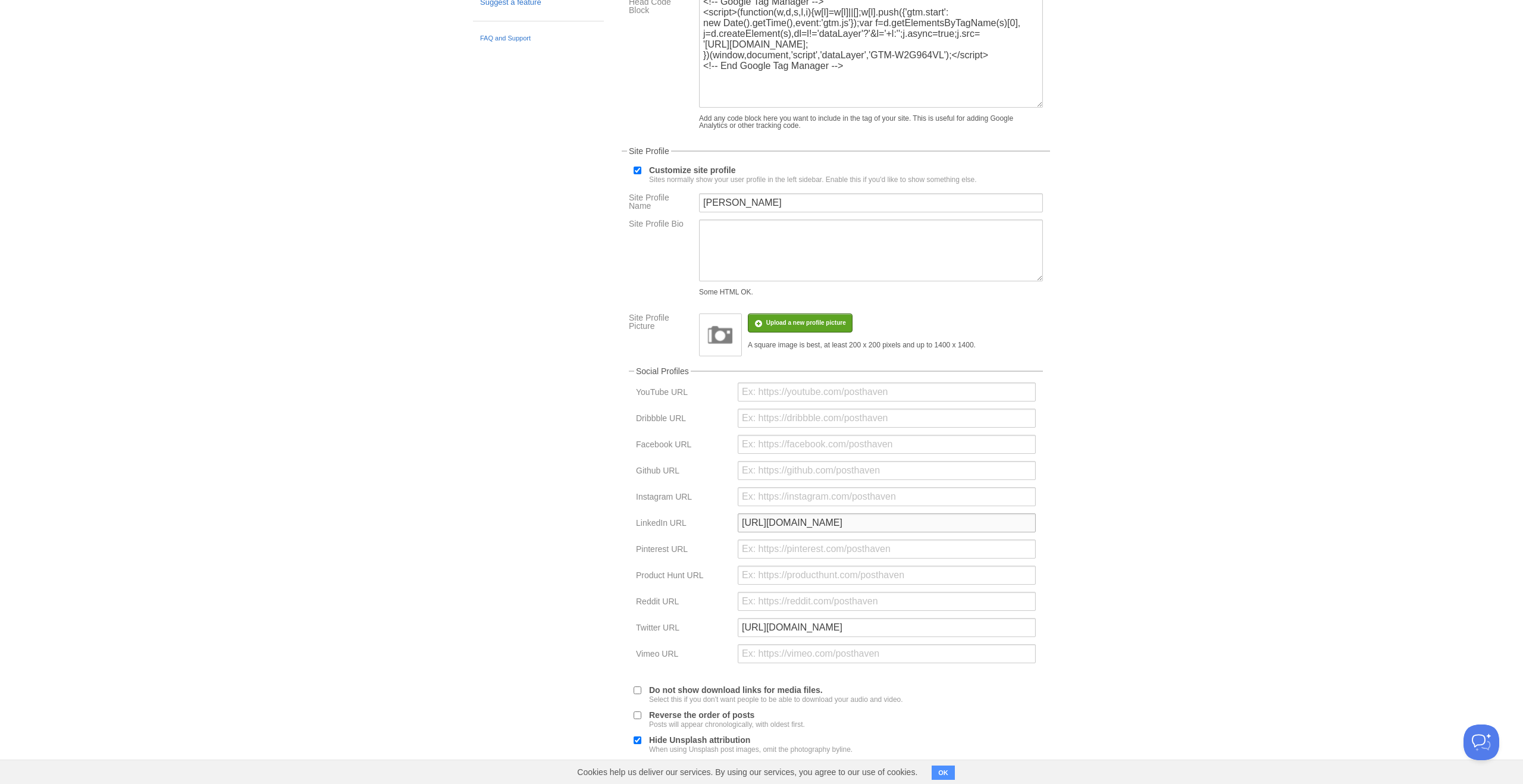
scroll to position [210, 0]
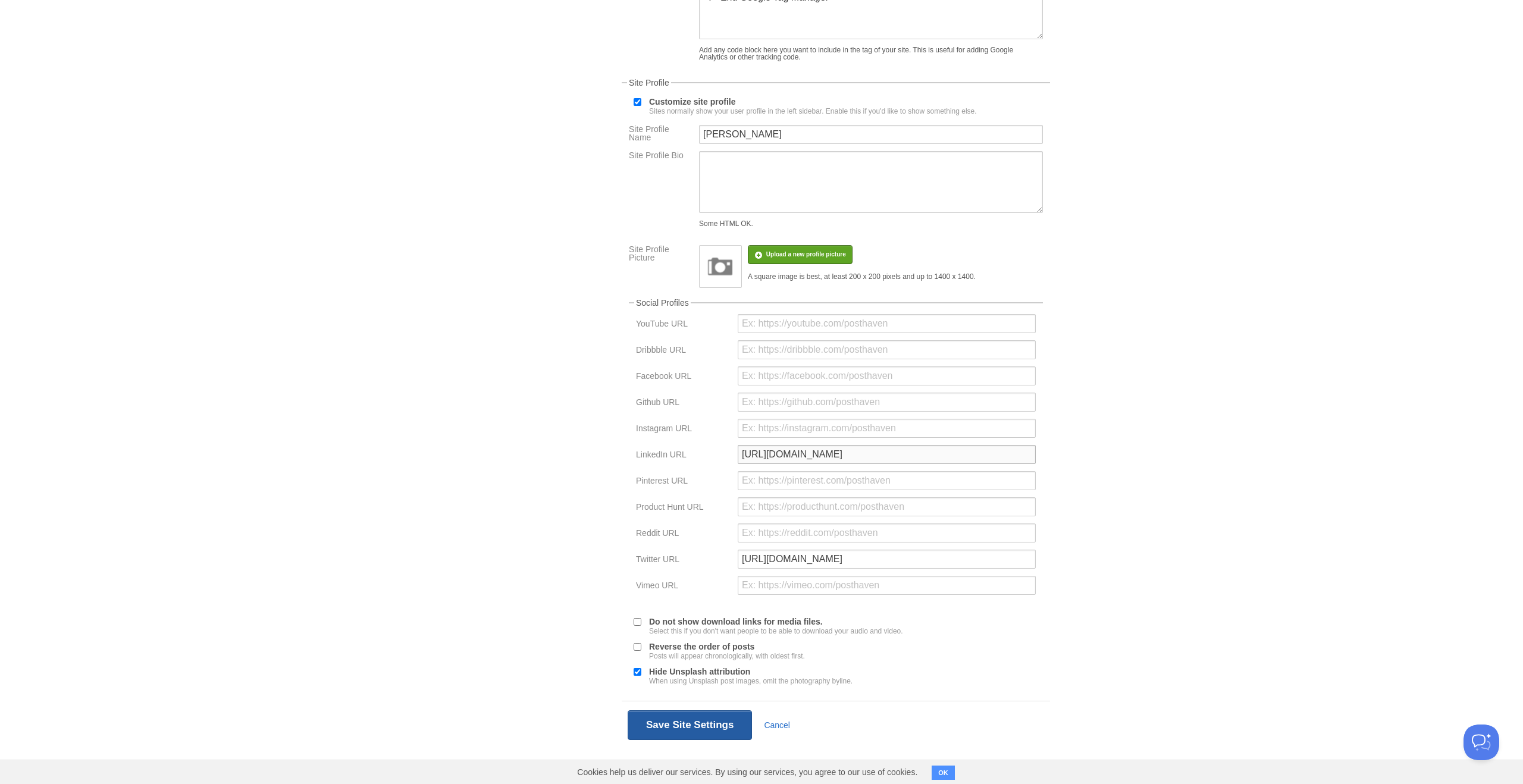
type input "https://www.linkedin.com/in/suprithreddy/"
click at [686, 724] on button "Save Site Settings" at bounding box center [689, 725] width 124 height 30
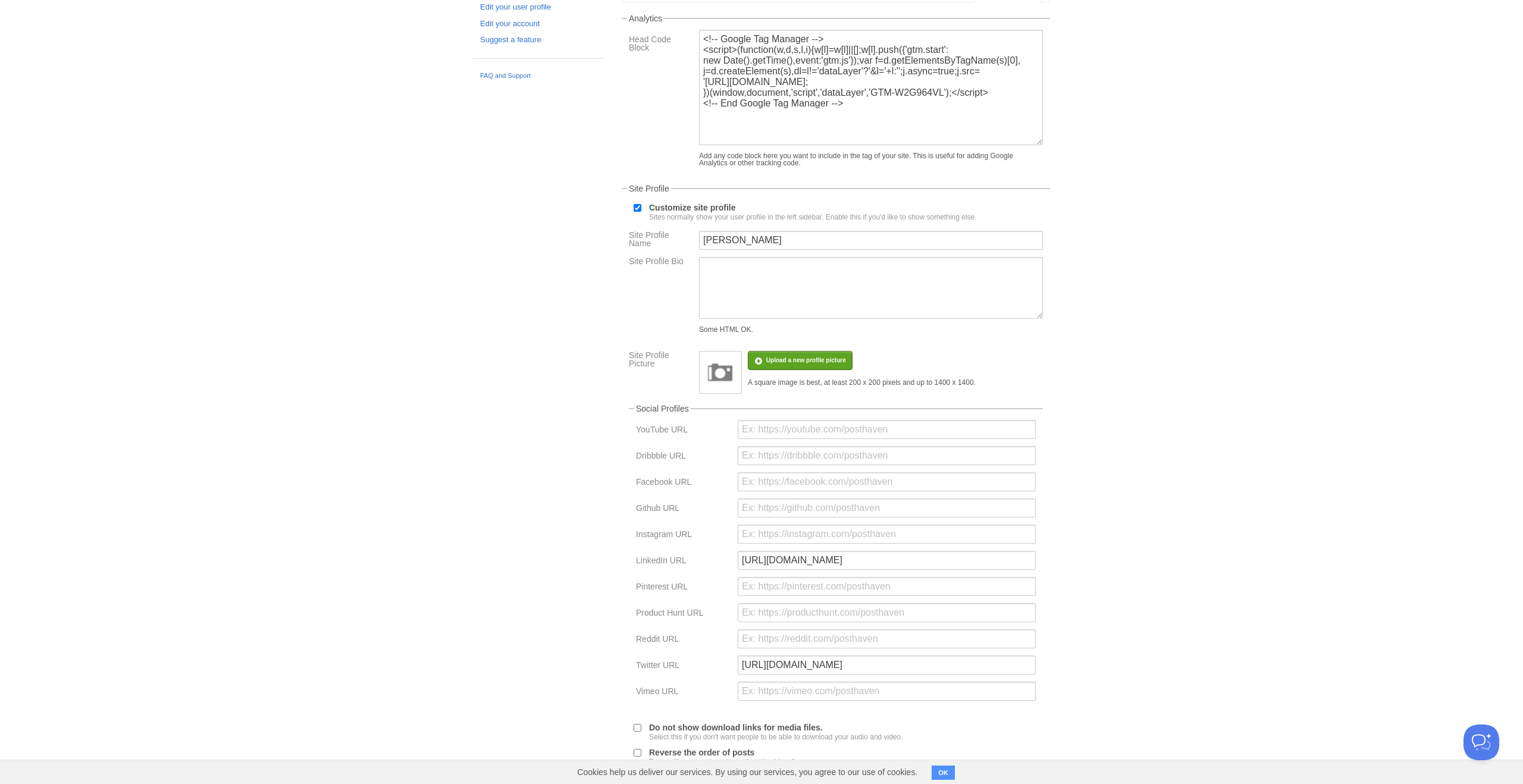
scroll to position [0, 0]
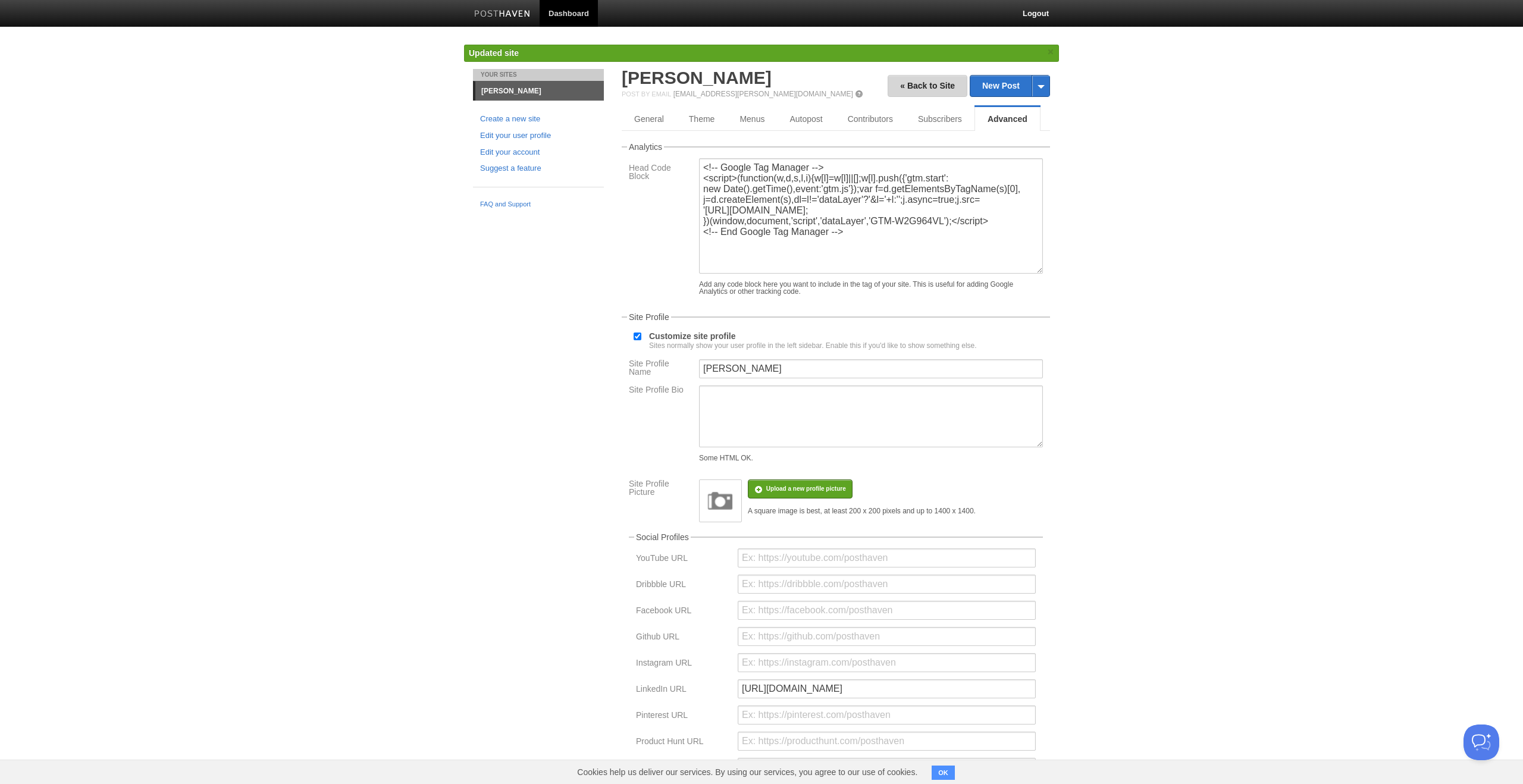
click at [923, 85] on link "« Back to Site" at bounding box center [927, 86] width 80 height 22
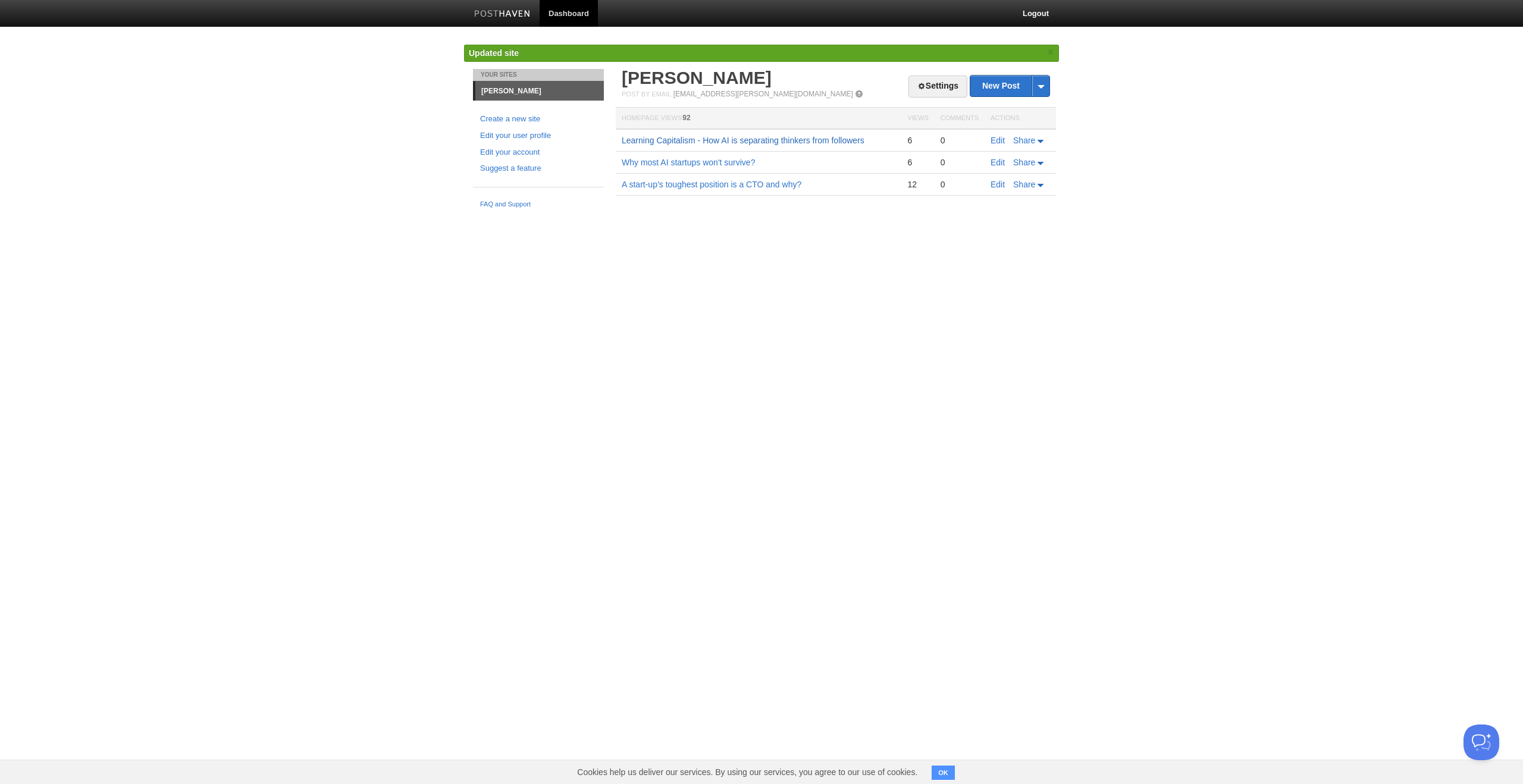
click at [732, 140] on link "Learning Capitalism - How AI is separating thinkers from followers" at bounding box center [743, 140] width 243 height 9
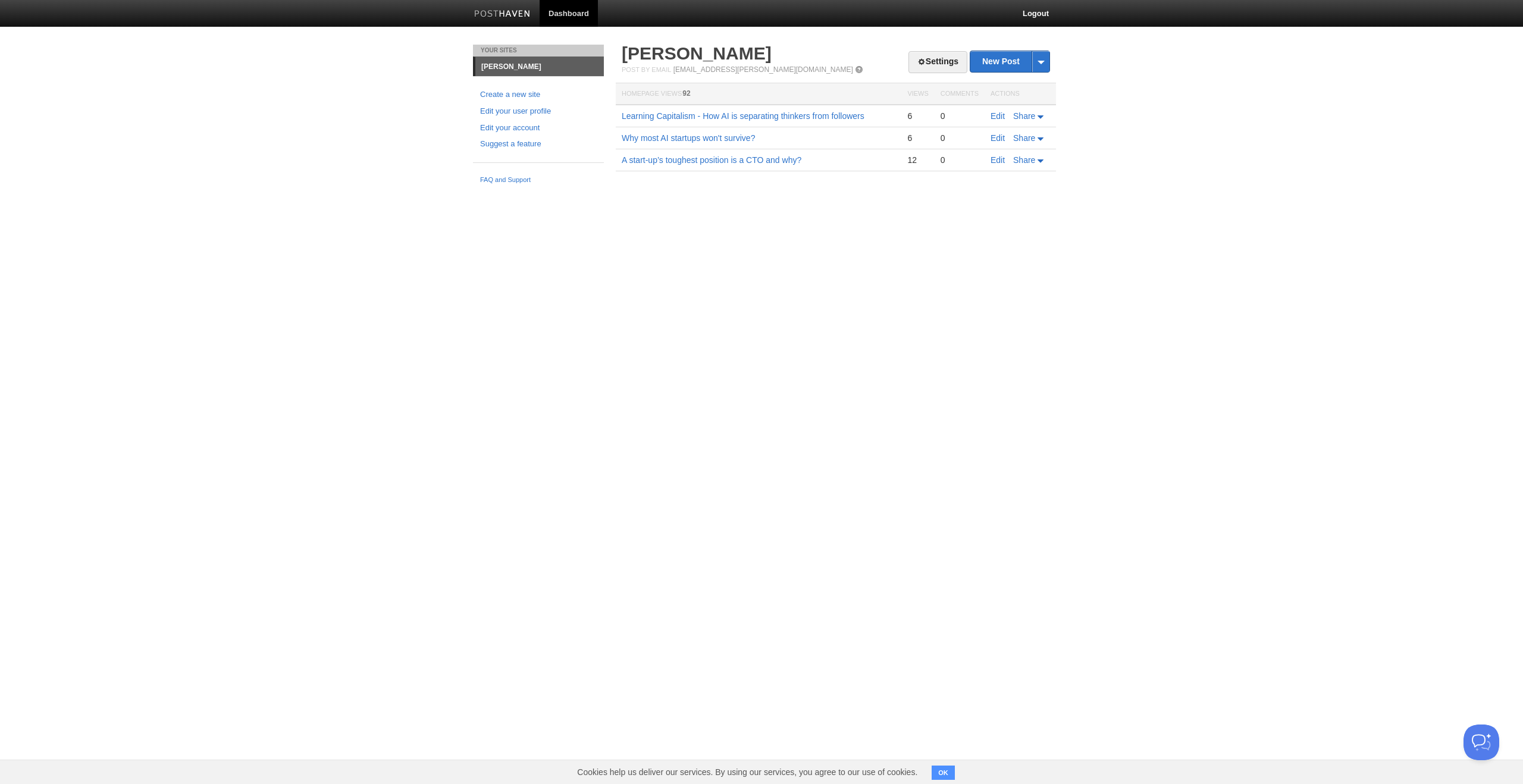
click at [924, 49] on h2 "[PERSON_NAME]" at bounding box center [835, 53] width 428 height 18
click at [926, 59] on link "Settings" at bounding box center [937, 62] width 59 height 22
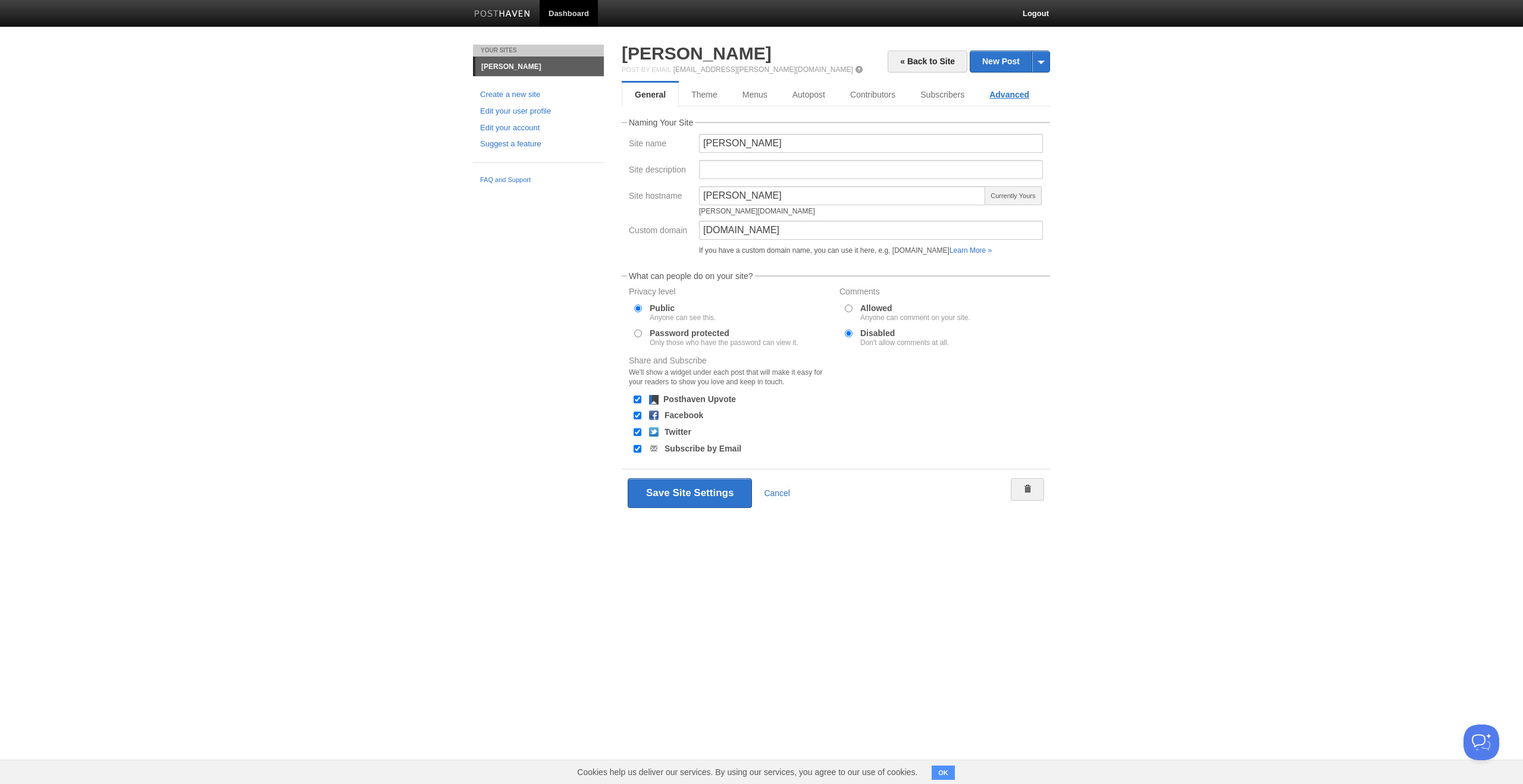
click at [999, 96] on link "Advanced" at bounding box center [1009, 95] width 65 height 24
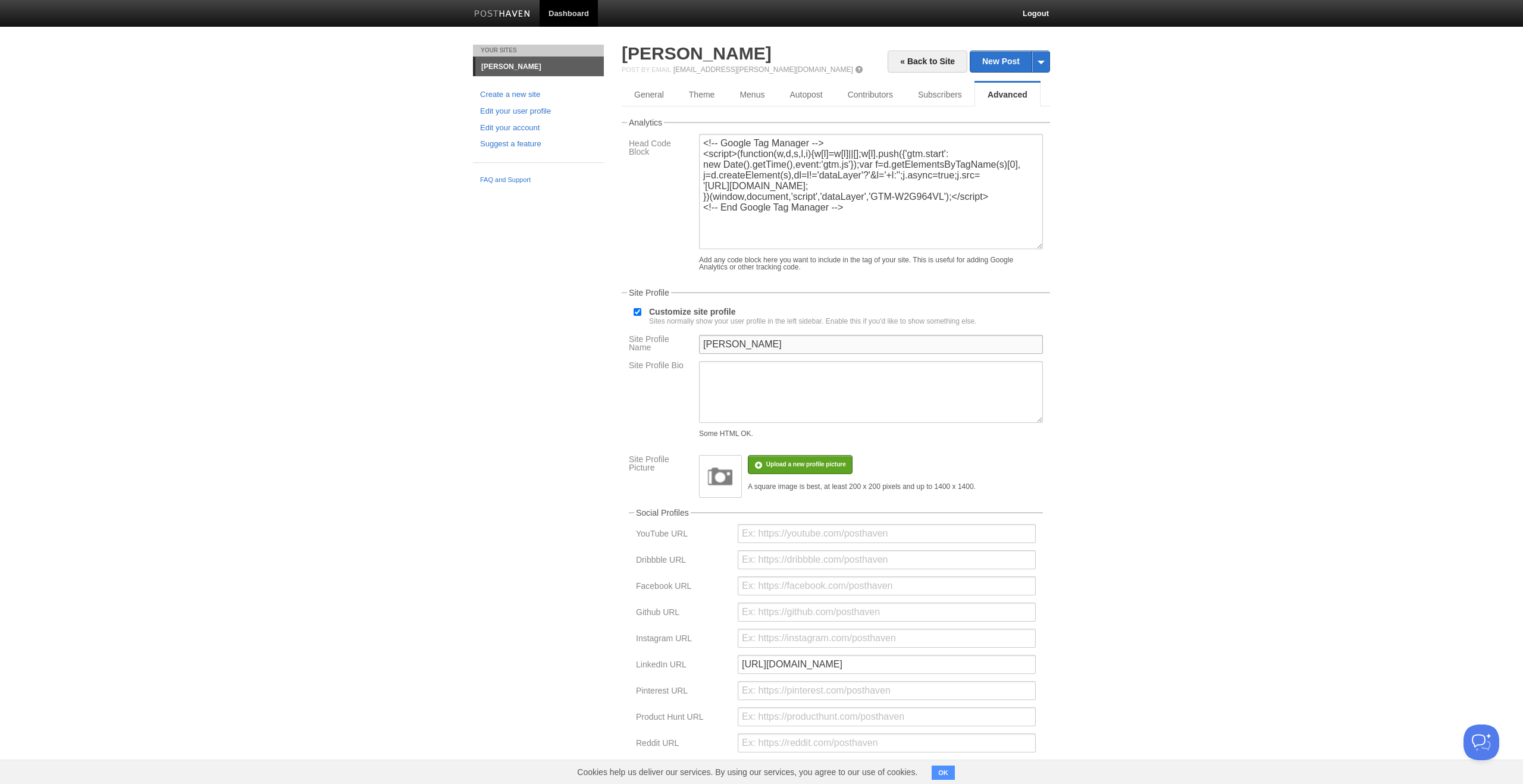
drag, startPoint x: 789, startPoint y: 341, endPoint x: 696, endPoint y: 339, distance: 93.0
click at [696, 339] on div "[PERSON_NAME]" at bounding box center [871, 348] width 351 height 26
drag, startPoint x: 773, startPoint y: 340, endPoint x: 659, endPoint y: 333, distance: 114.2
click at [659, 335] on div "Site Profile Name Suprith Reddy" at bounding box center [836, 348] width 421 height 26
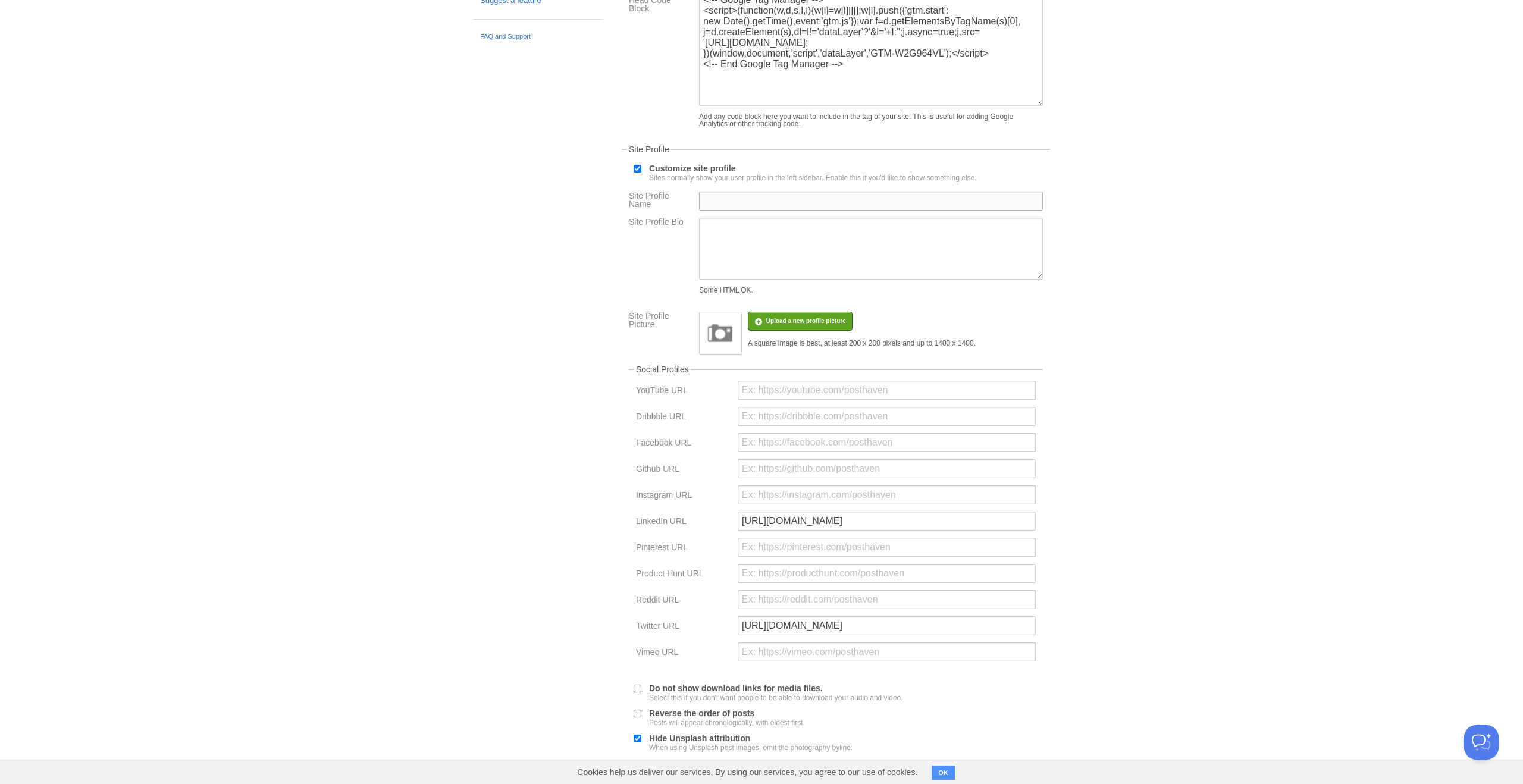
scroll to position [210, 0]
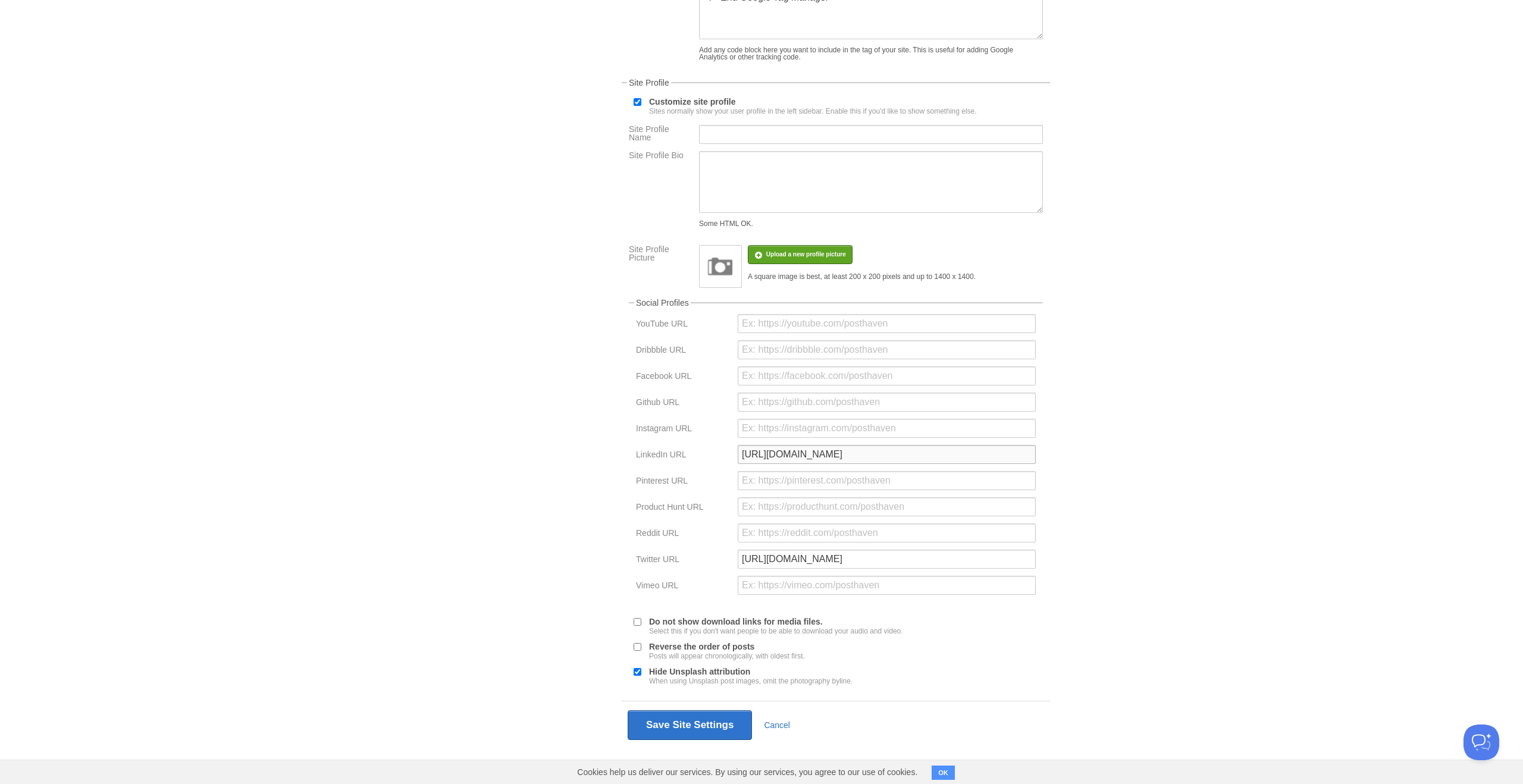
drag, startPoint x: 753, startPoint y: 436, endPoint x: 653, endPoint y: 434, distance: 100.0
click at [653, 434] on fieldset "Social Profiles YouTube URL Dribbble URL Facebook URL Github URL Instagram URL …" at bounding box center [836, 450] width 414 height 303
drag, startPoint x: 786, startPoint y: 554, endPoint x: 618, endPoint y: 548, distance: 168.1
click at [603, 550] on div "Your Sites Suprith Reddy Create a new site Edit your user profile Edit your acc…" at bounding box center [762, 309] width 595 height 949
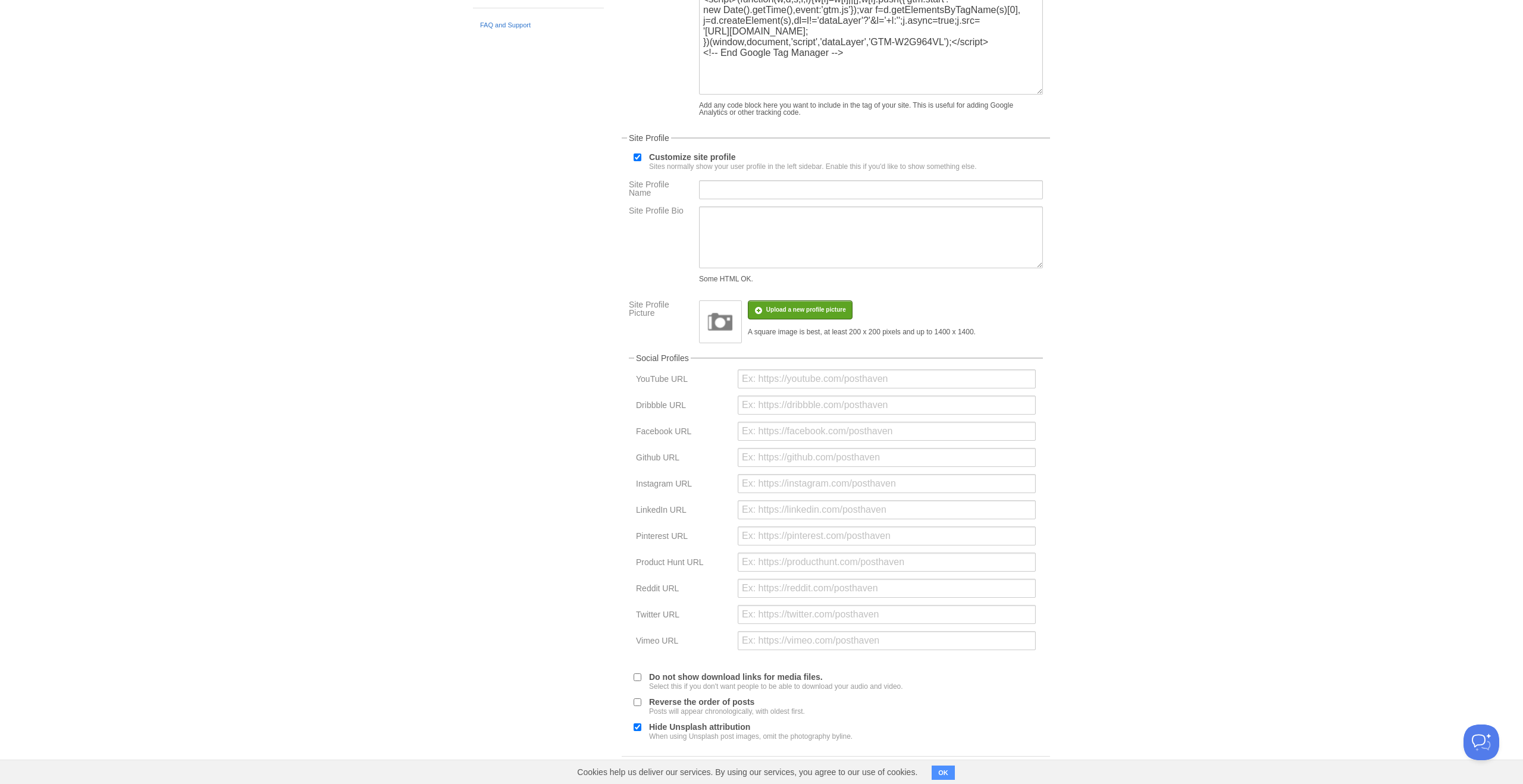
click at [639, 157] on input "Customize site profile Sites normally show your user profile in the left sideba…" at bounding box center [637, 157] width 8 height 8
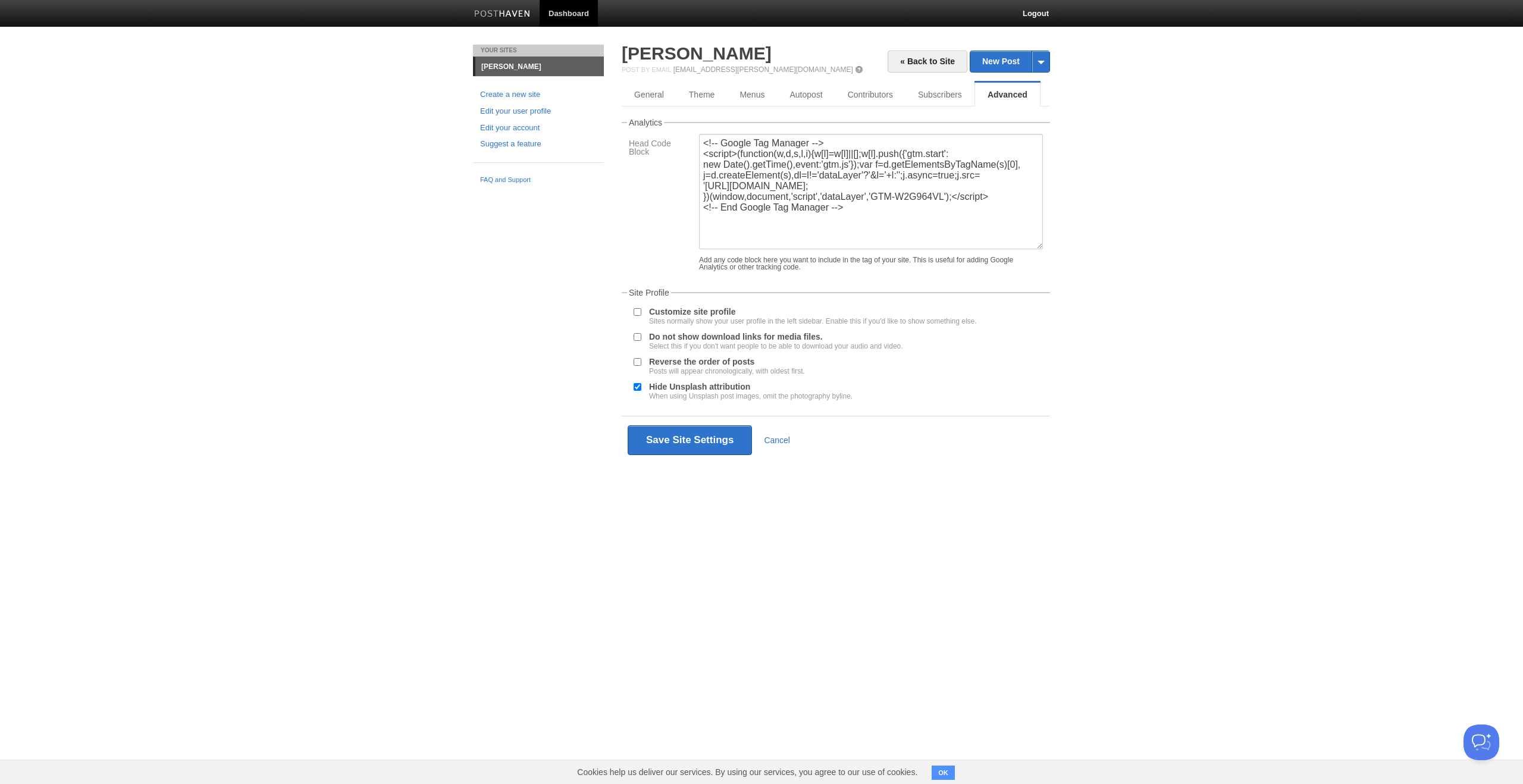
click at [687, 312] on label "Customize site profile Sites normally show your user profile in the left sideba…" at bounding box center [813, 316] width 328 height 17
click at [641, 312] on input "Customize site profile Sites normally show your user profile in the left sideba…" at bounding box center [637, 312] width 8 height 8
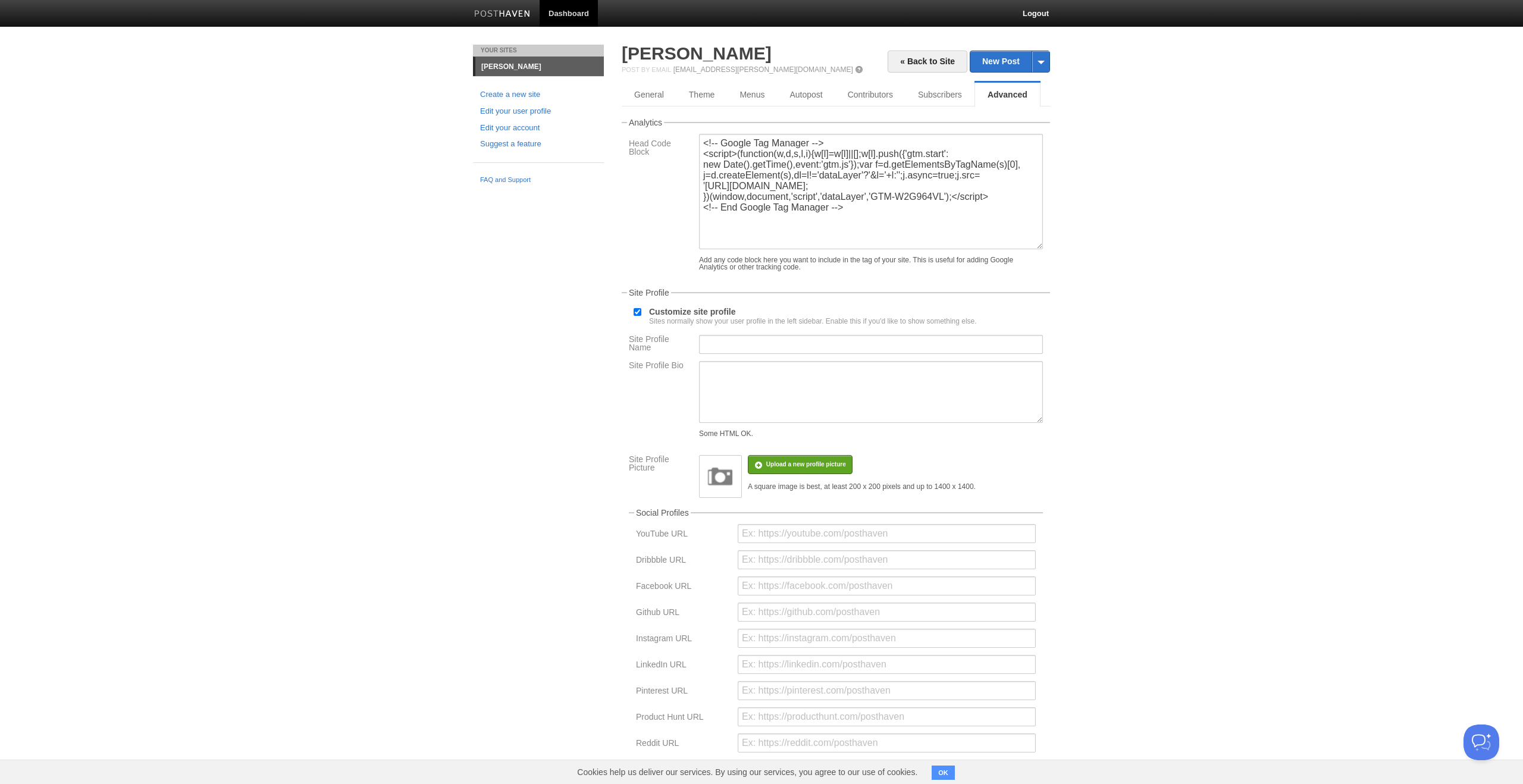
click at [671, 318] on div "Sites normally show your user profile in the left sidebar. Enable this if you'd…" at bounding box center [813, 321] width 328 height 7
click at [641, 316] on input "Customize site profile Sites normally show your user profile in the left sideba…" at bounding box center [637, 312] width 8 height 8
checkbox input "false"
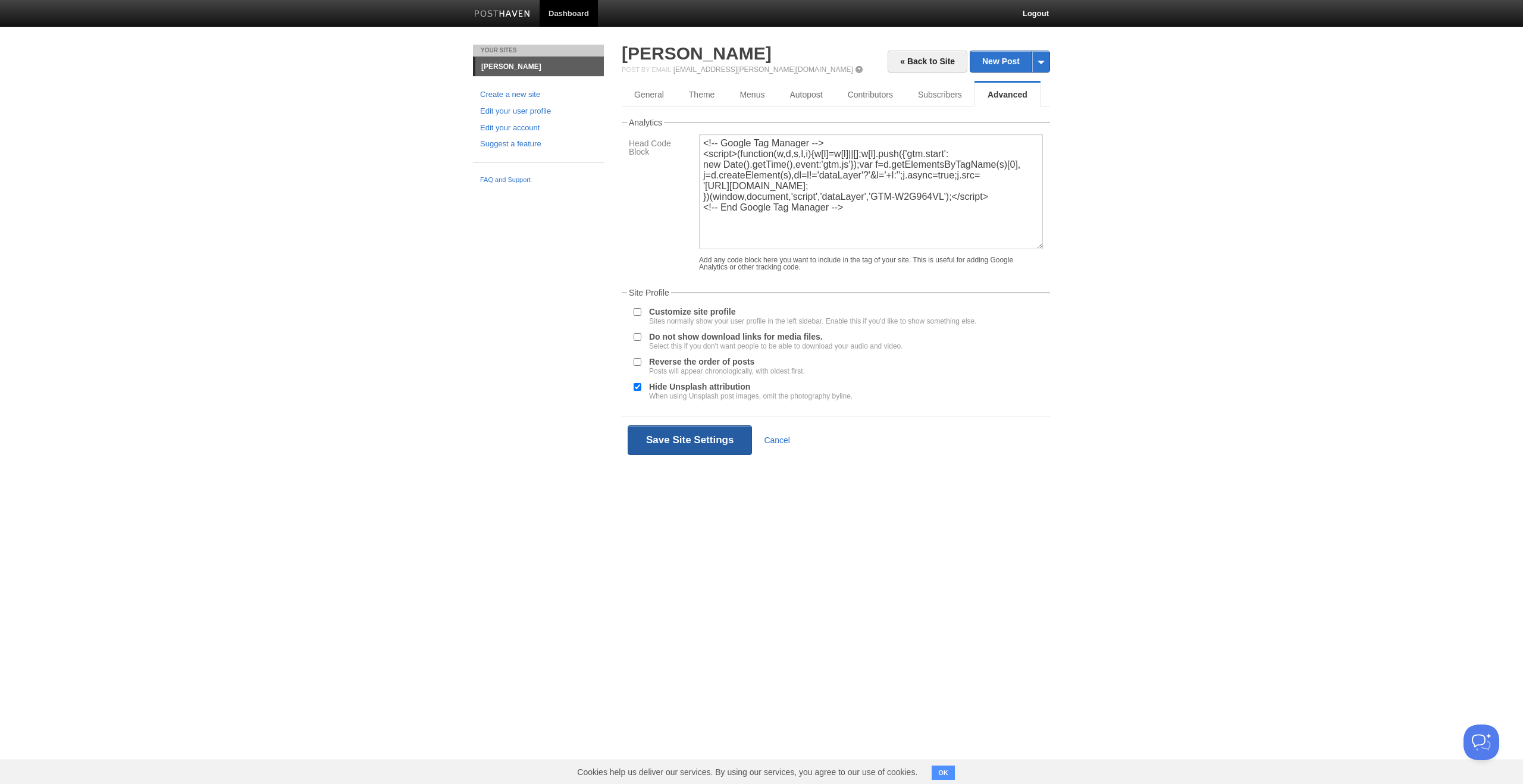
click at [679, 437] on button "Save Site Settings" at bounding box center [689, 440] width 124 height 30
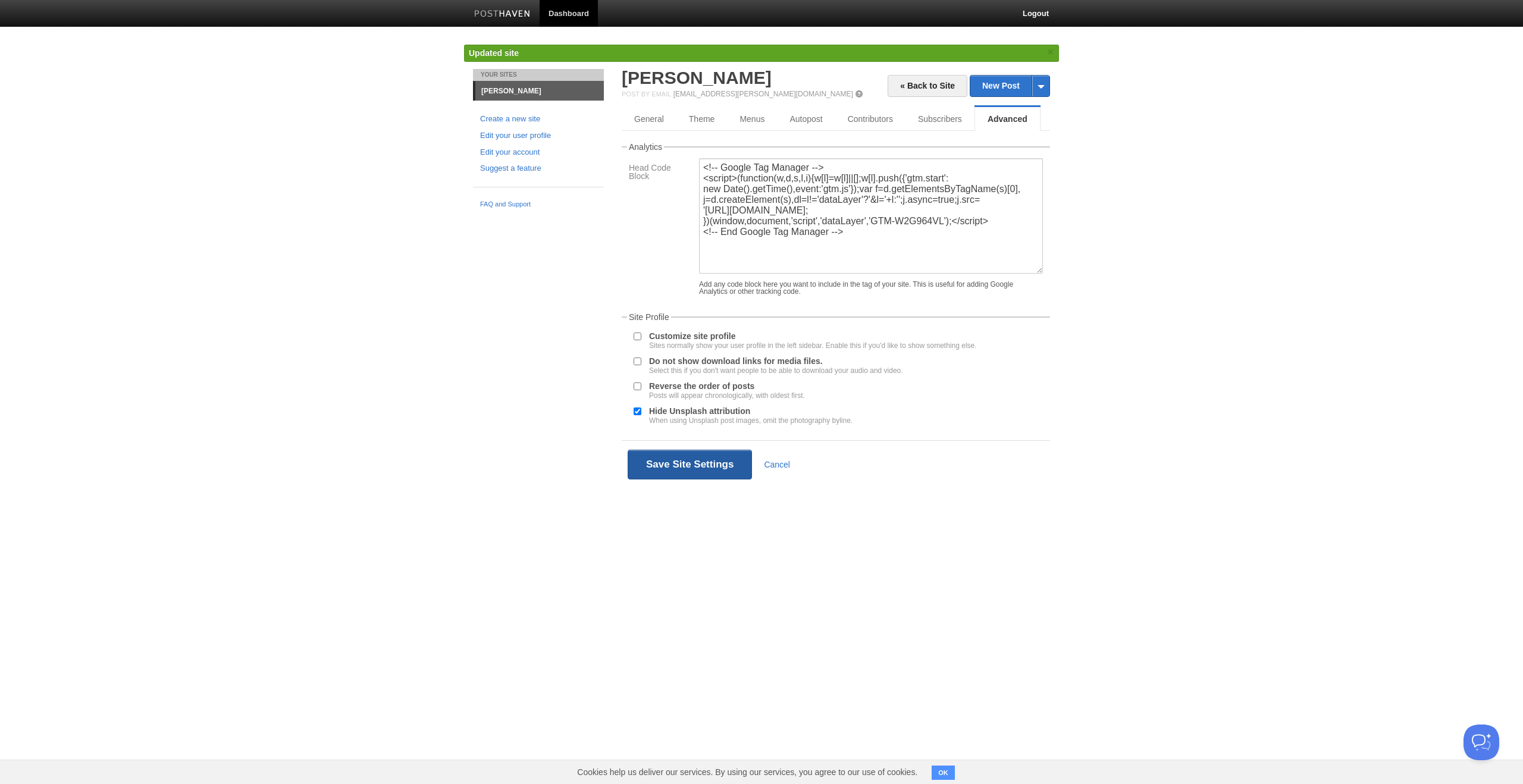
click at [684, 477] on button "Save Site Settings" at bounding box center [689, 464] width 124 height 30
